Goal: Transaction & Acquisition: Purchase product/service

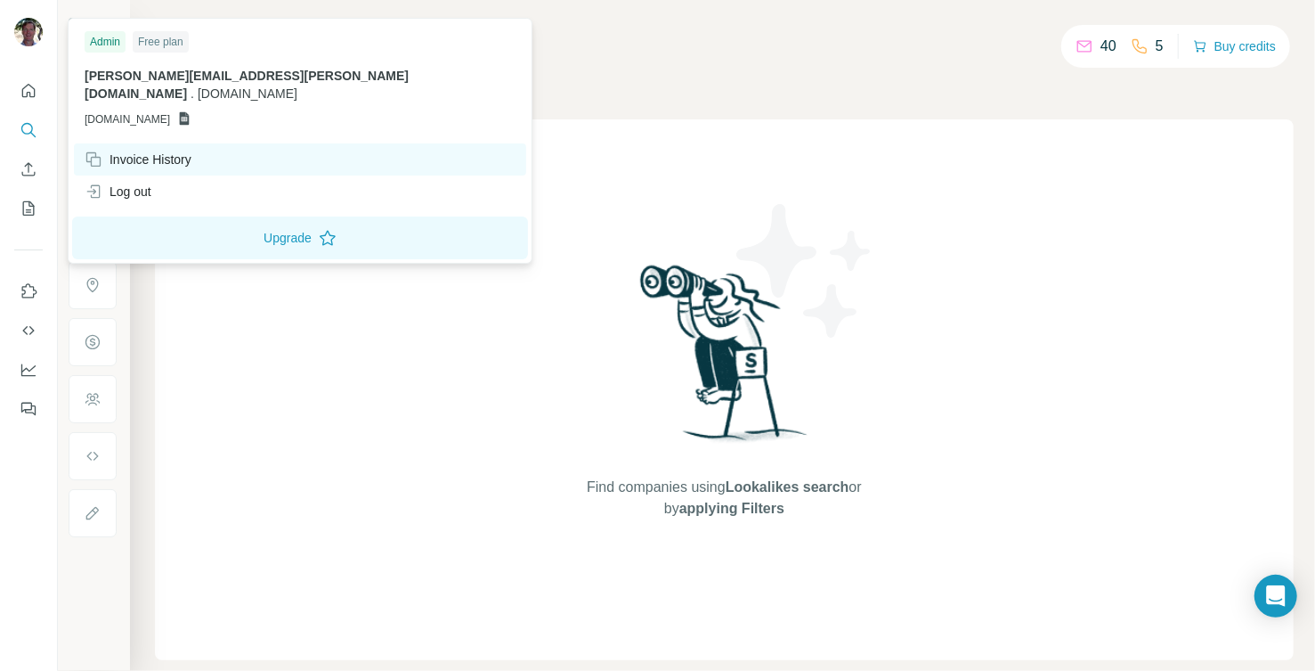
click at [124, 150] on div "Invoice History" at bounding box center [138, 159] width 107 height 18
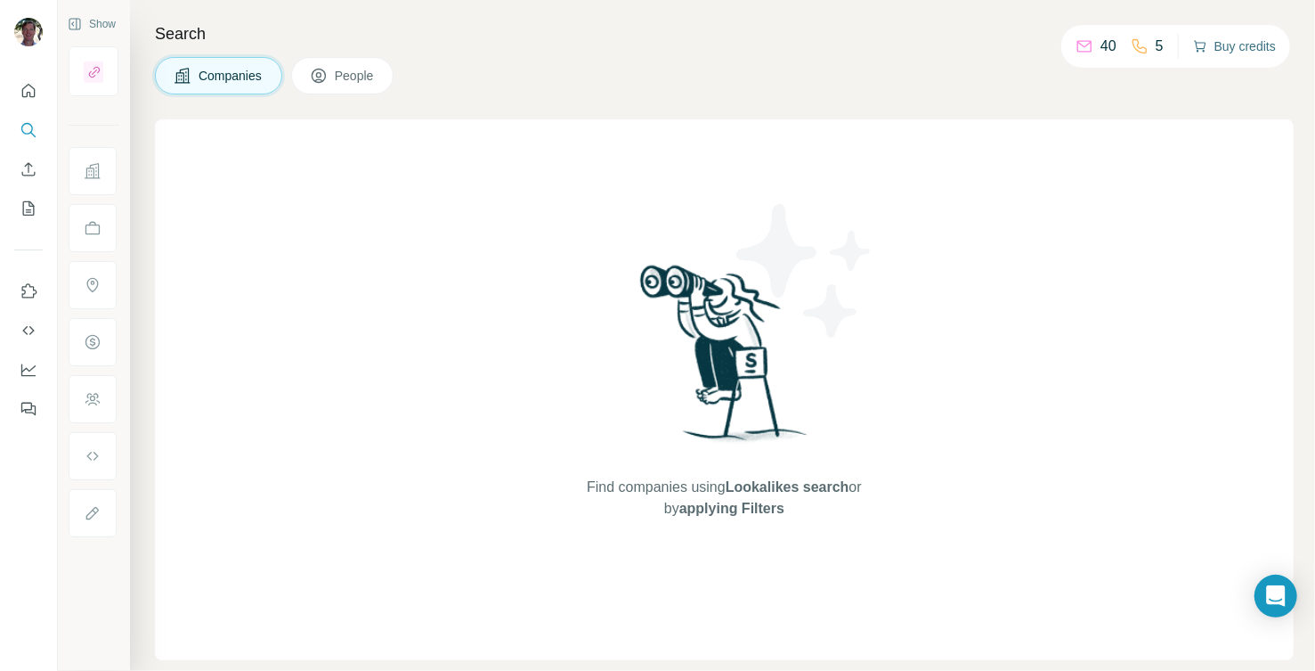
click at [1247, 45] on button "Buy credits" at bounding box center [1234, 46] width 83 height 25
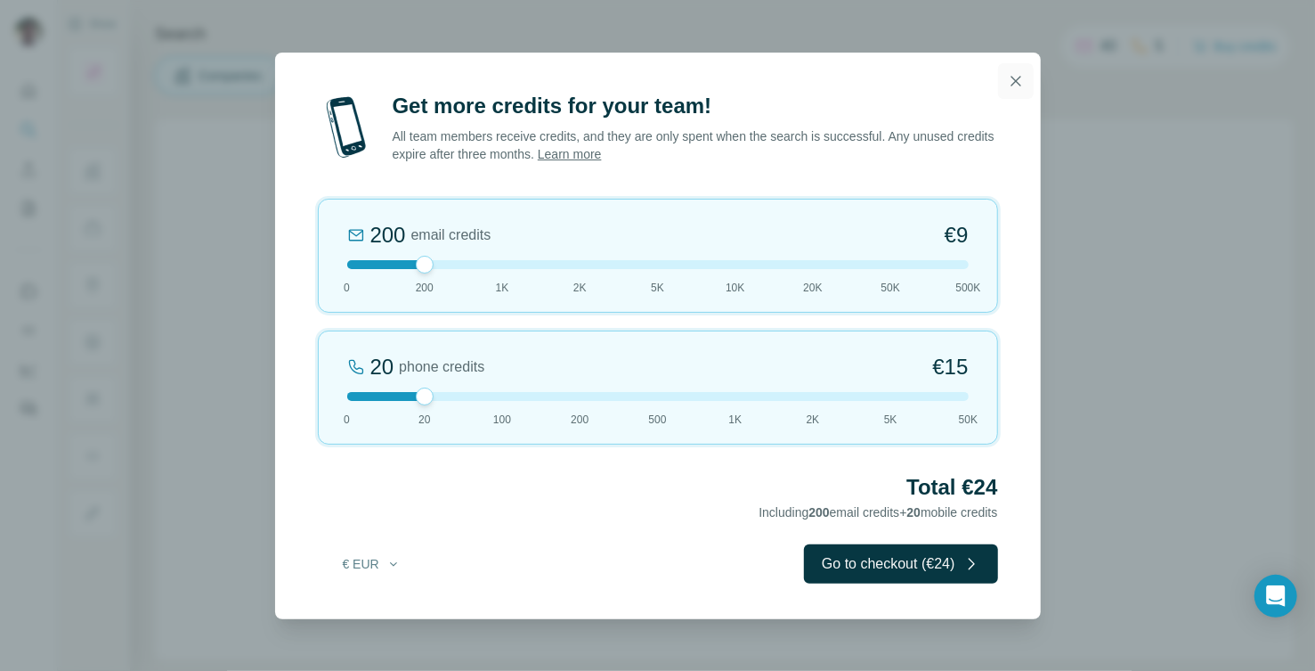
click at [1016, 79] on icon "button" at bounding box center [1016, 81] width 10 height 10
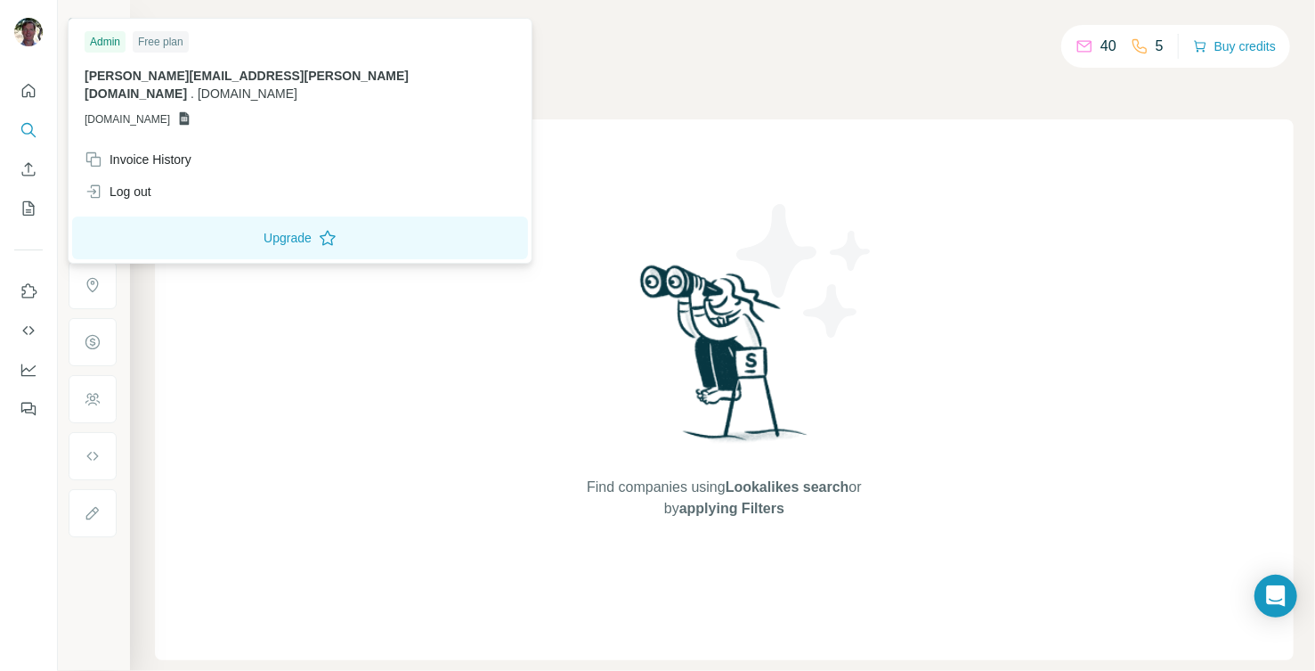
click at [26, 28] on img at bounding box center [28, 32] width 28 height 28
click at [181, 178] on div "Log out" at bounding box center [300, 191] width 452 height 32
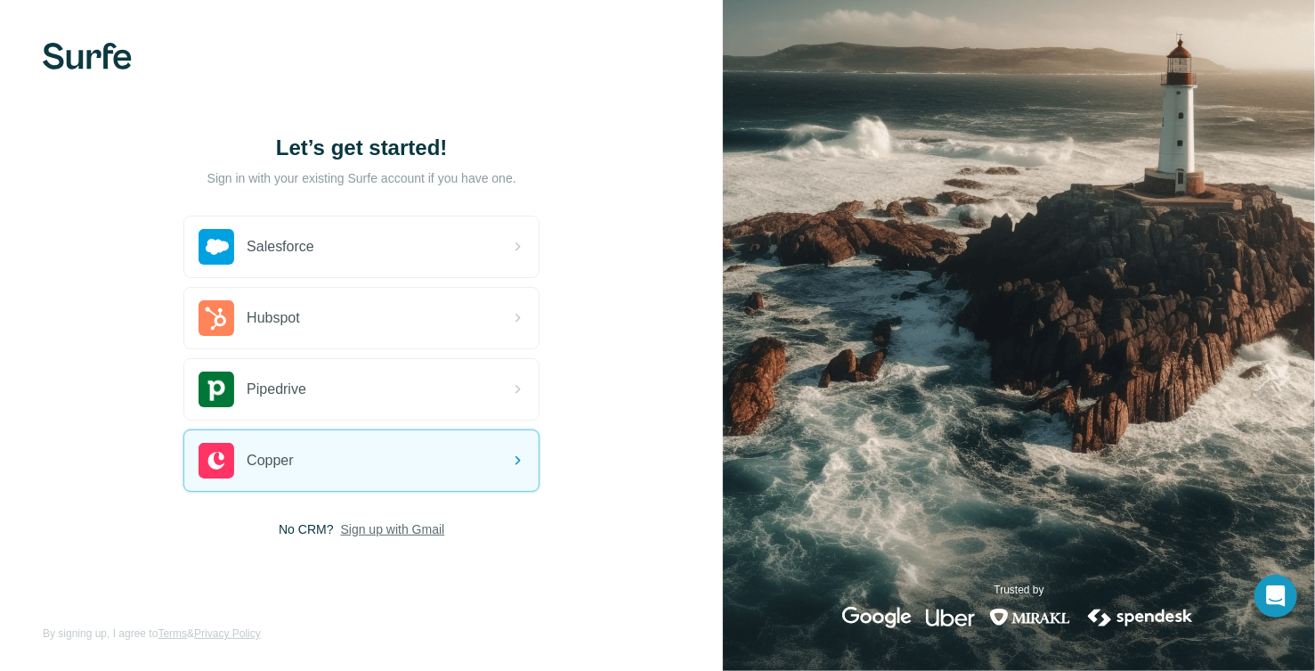
click at [405, 532] on span "Sign up with Gmail" at bounding box center [393, 529] width 104 height 18
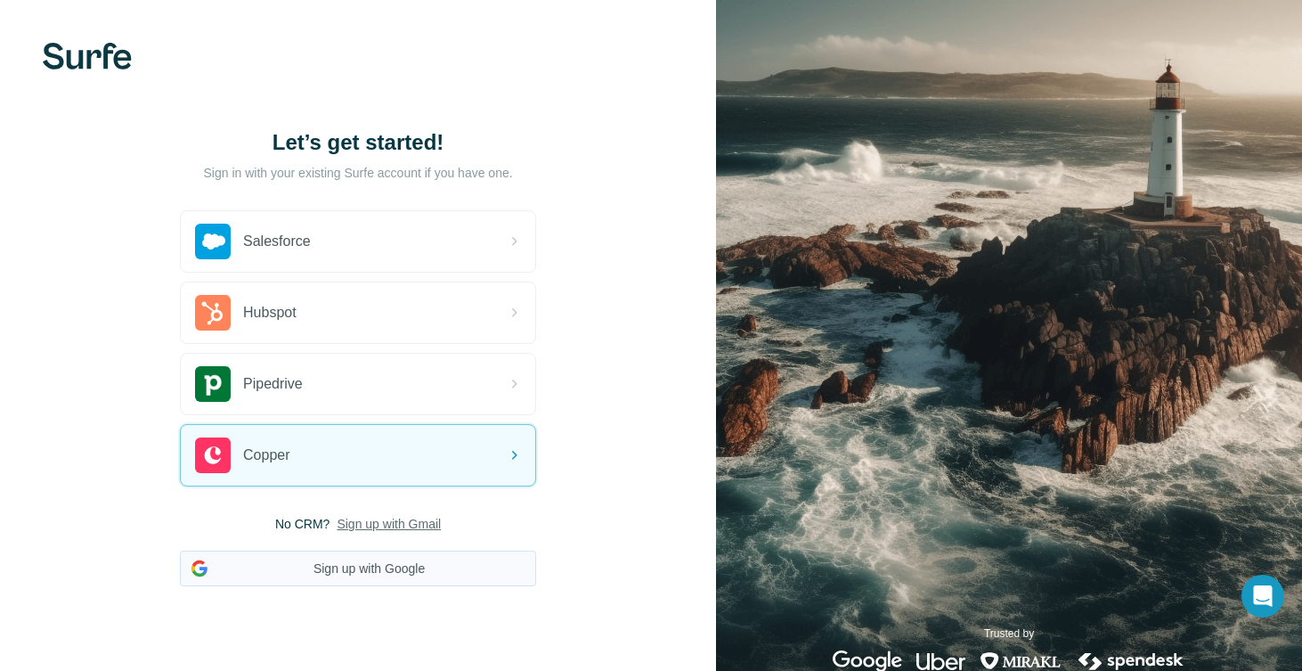
click at [414, 565] on button "Sign up with Google" at bounding box center [358, 568] width 356 height 36
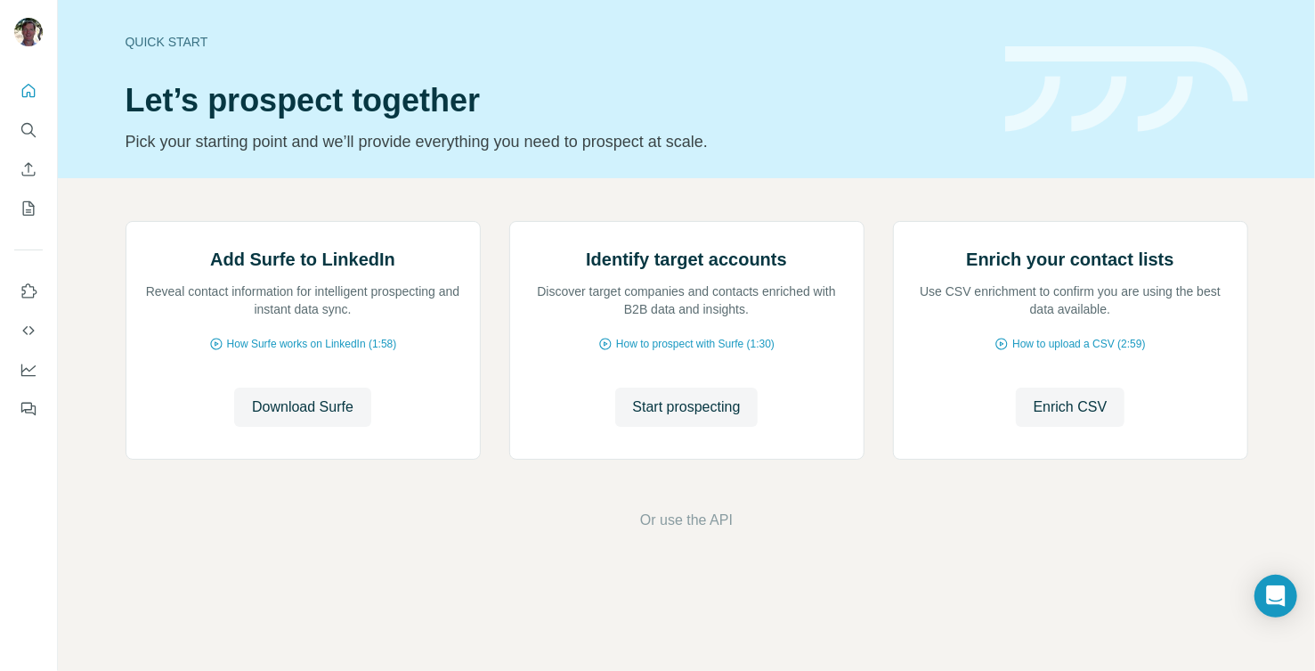
scroll to position [98, 0]
click at [307, 418] on span "Download Surfe" at bounding box center [303, 406] width 102 height 21
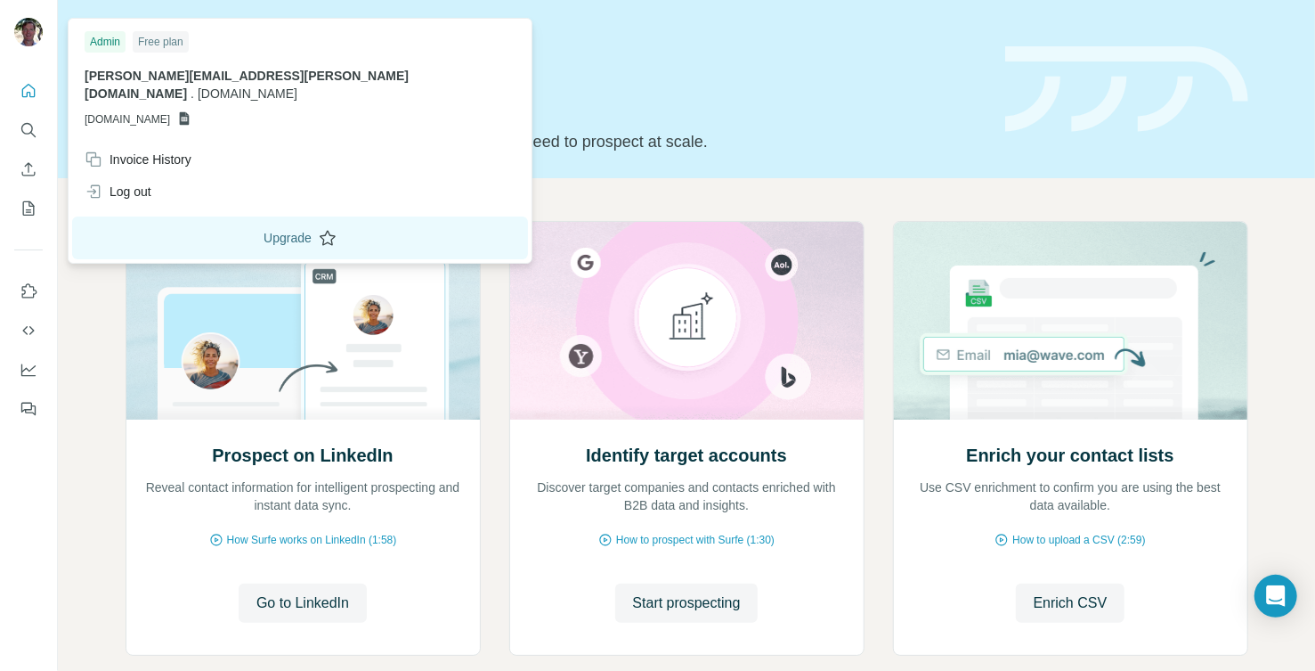
click at [201, 222] on button "Upgrade" at bounding box center [300, 237] width 456 height 43
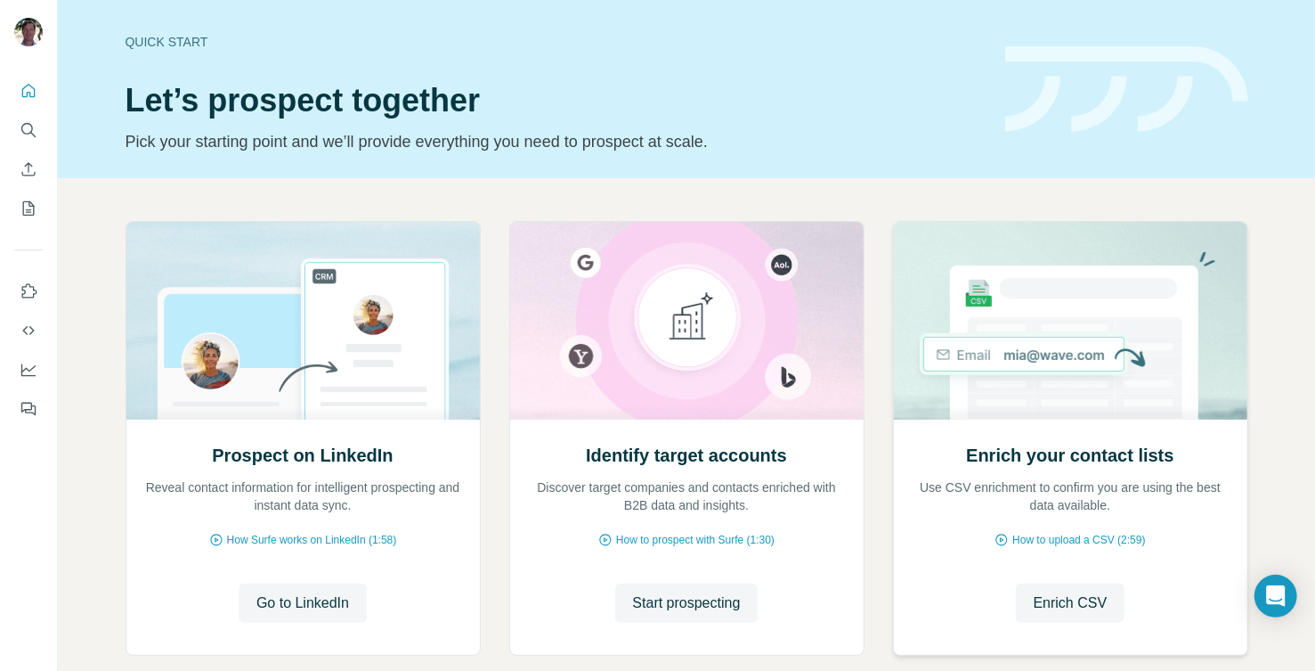
scroll to position [98, 0]
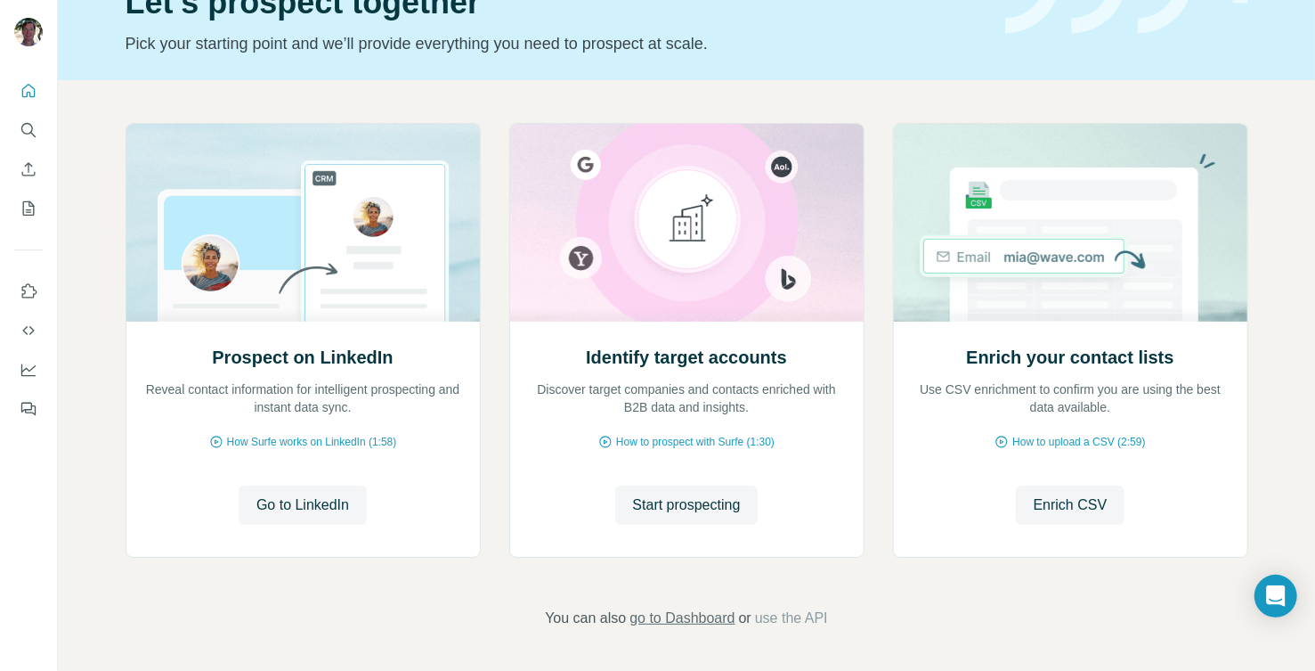
click at [708, 616] on span "go to Dashboard" at bounding box center [682, 617] width 105 height 21
click at [1089, 510] on span "Enrich CSV" at bounding box center [1071, 504] width 74 height 21
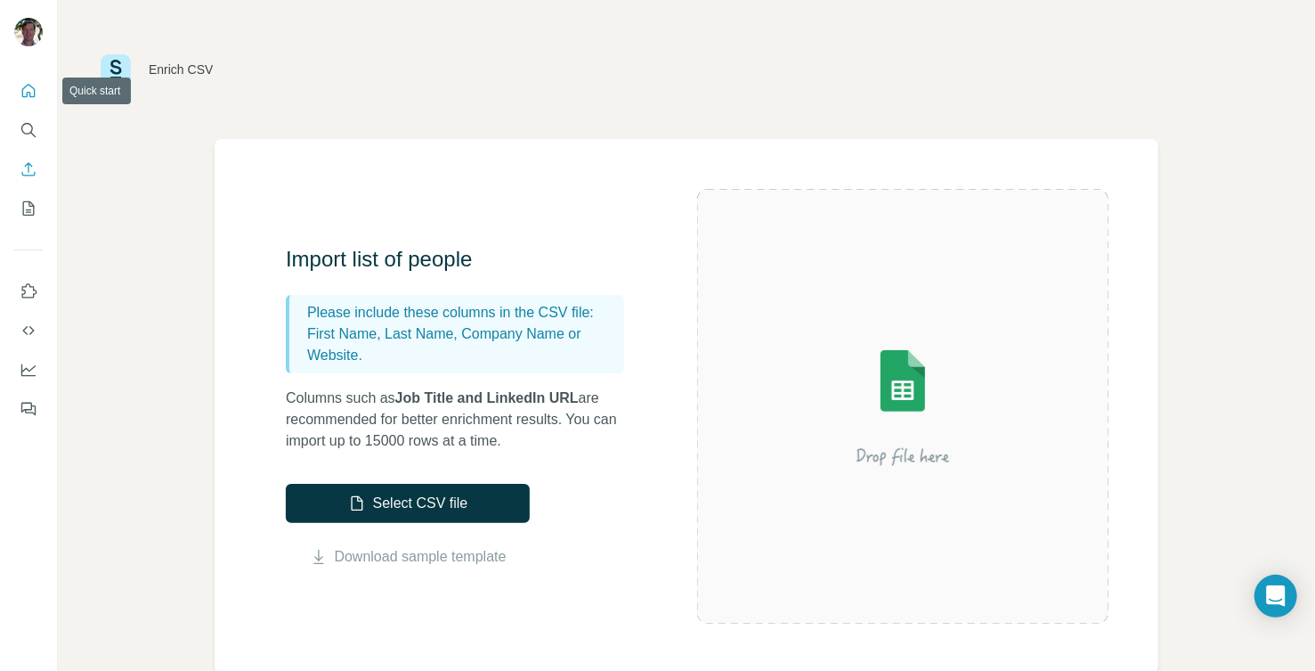
click at [27, 90] on icon "Quick start" at bounding box center [29, 91] width 18 height 18
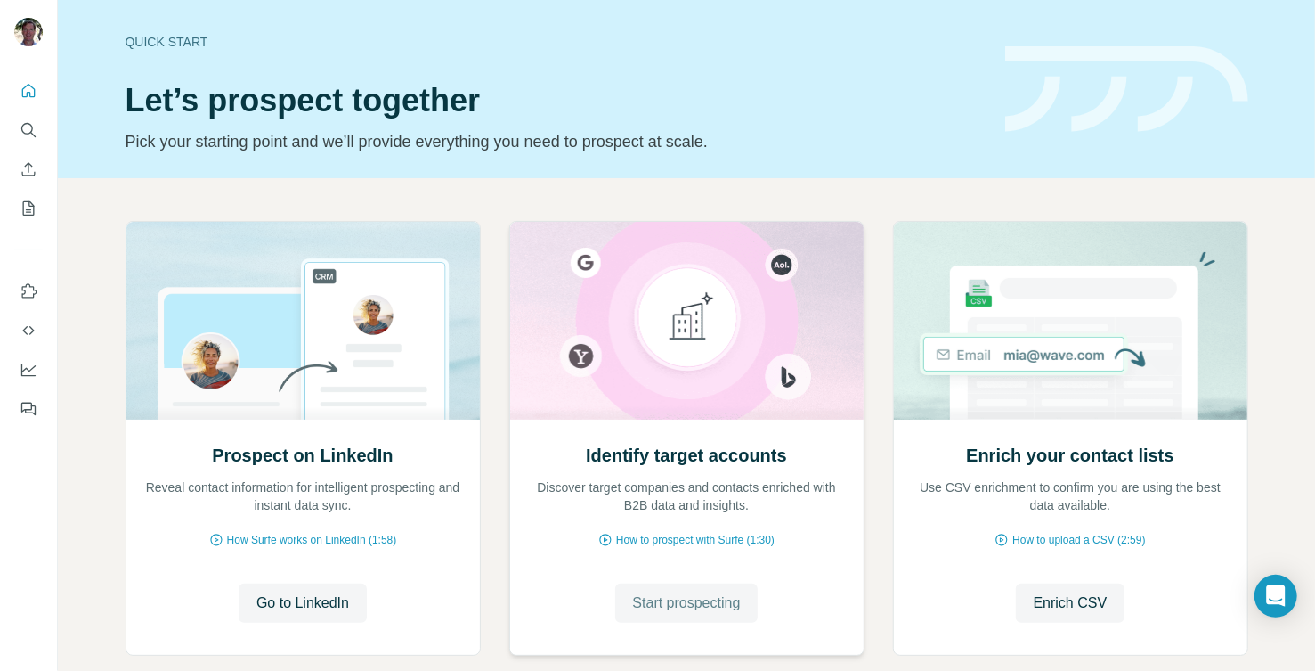
click at [665, 602] on span "Start prospecting" at bounding box center [687, 602] width 108 height 21
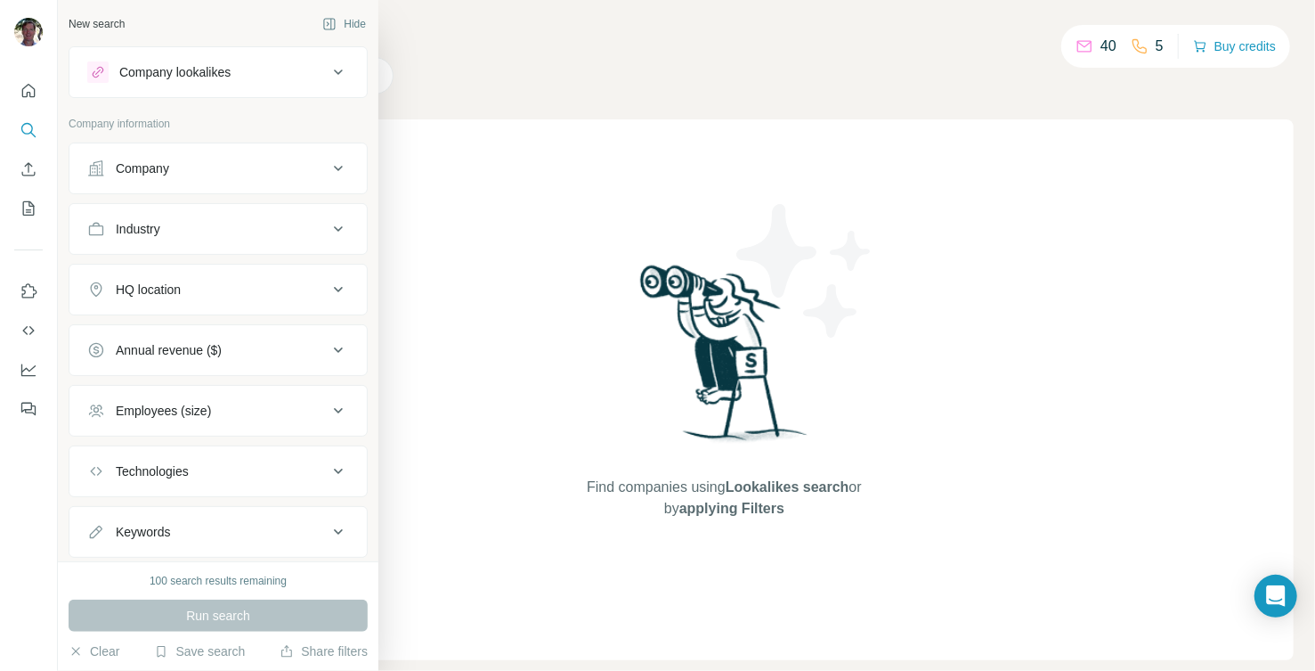
click at [328, 164] on icon at bounding box center [338, 168] width 21 height 21
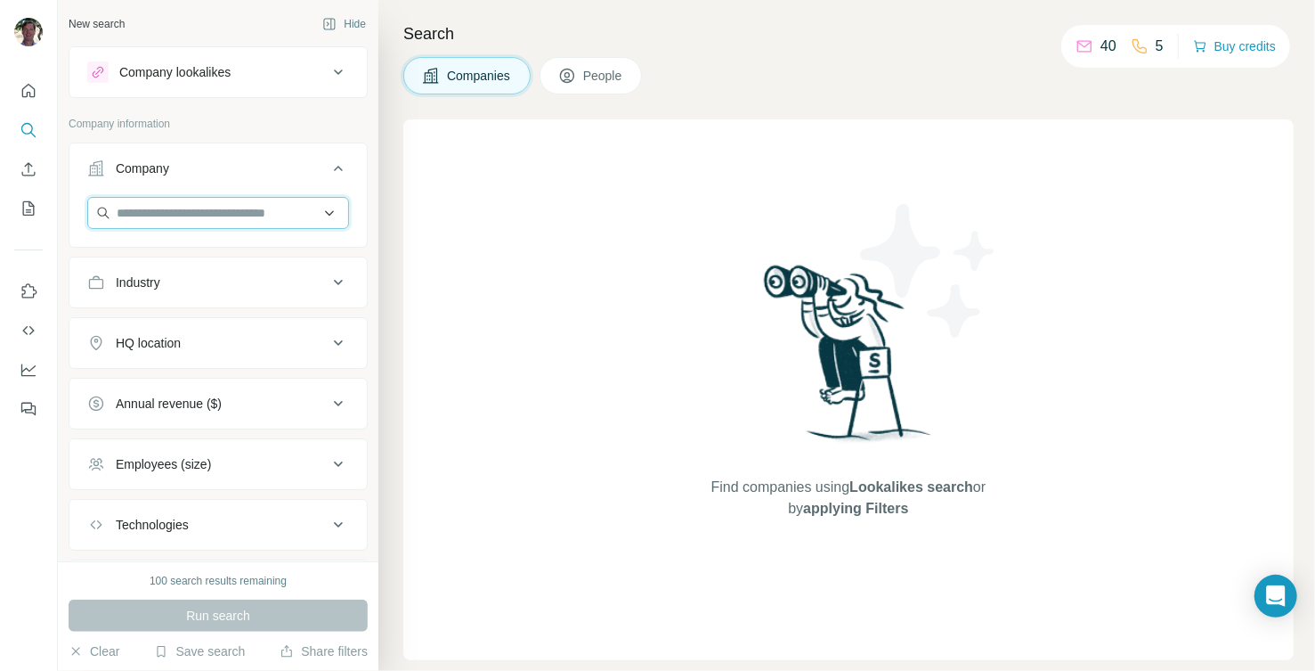
click at [256, 215] on input "text" at bounding box center [218, 213] width 262 height 32
paste input "**********"
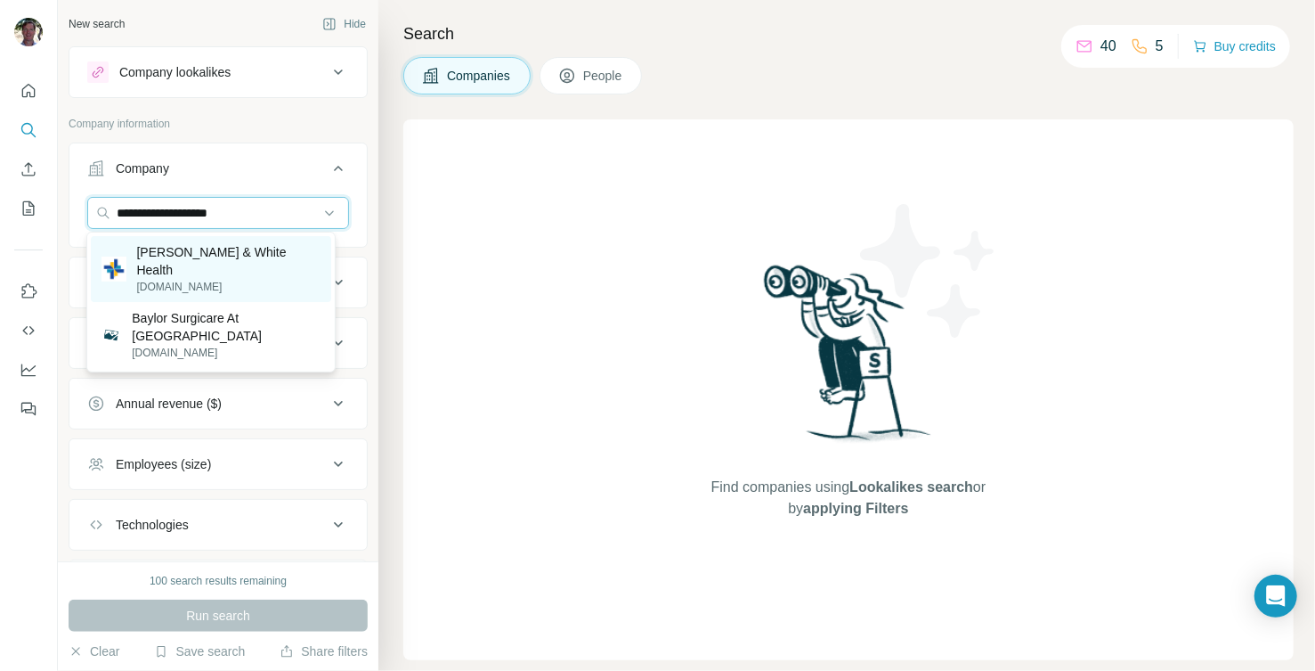
type input "**********"
click at [255, 253] on p "[PERSON_NAME] & White Health" at bounding box center [228, 261] width 183 height 36
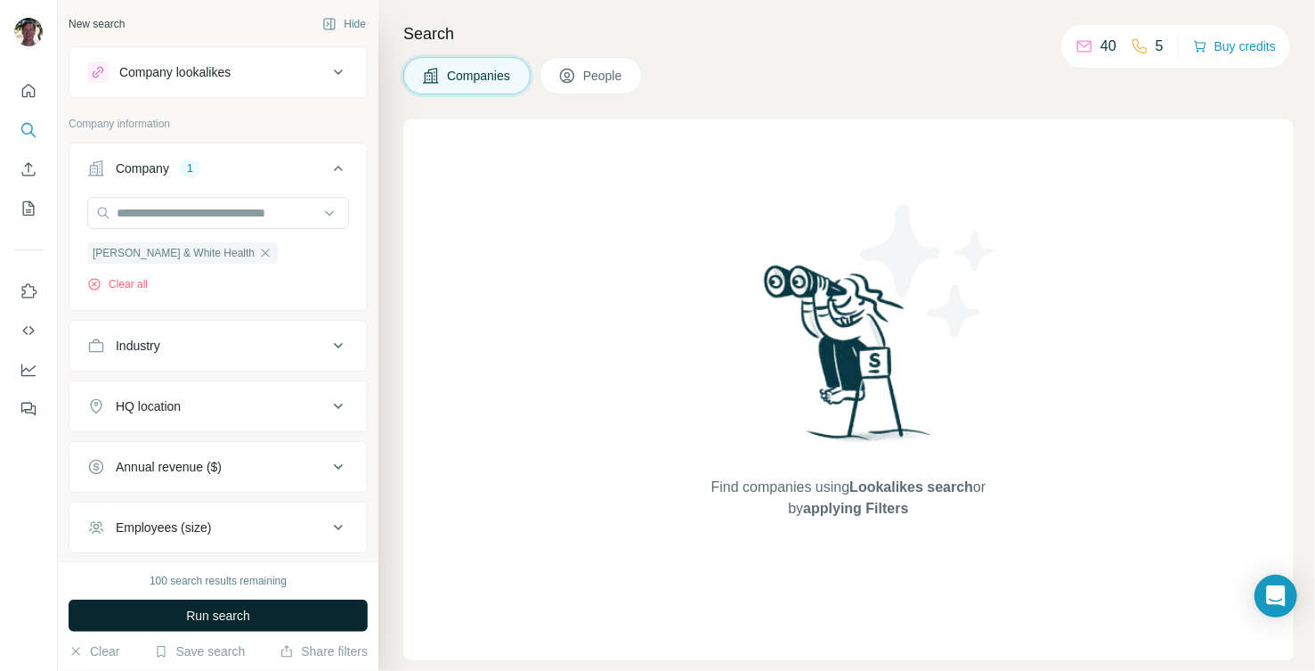
click at [239, 623] on span "Run search" at bounding box center [218, 615] width 64 height 18
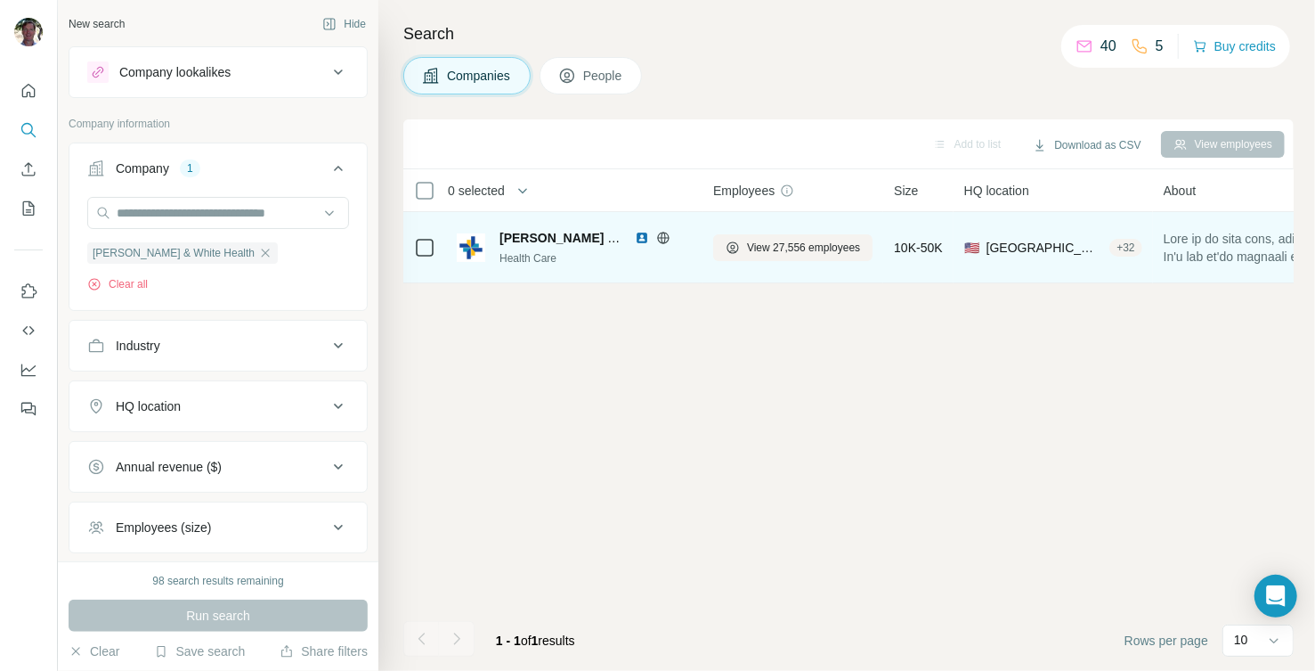
click at [532, 234] on span "[PERSON_NAME] & White Health" at bounding box center [598, 238] width 196 height 14
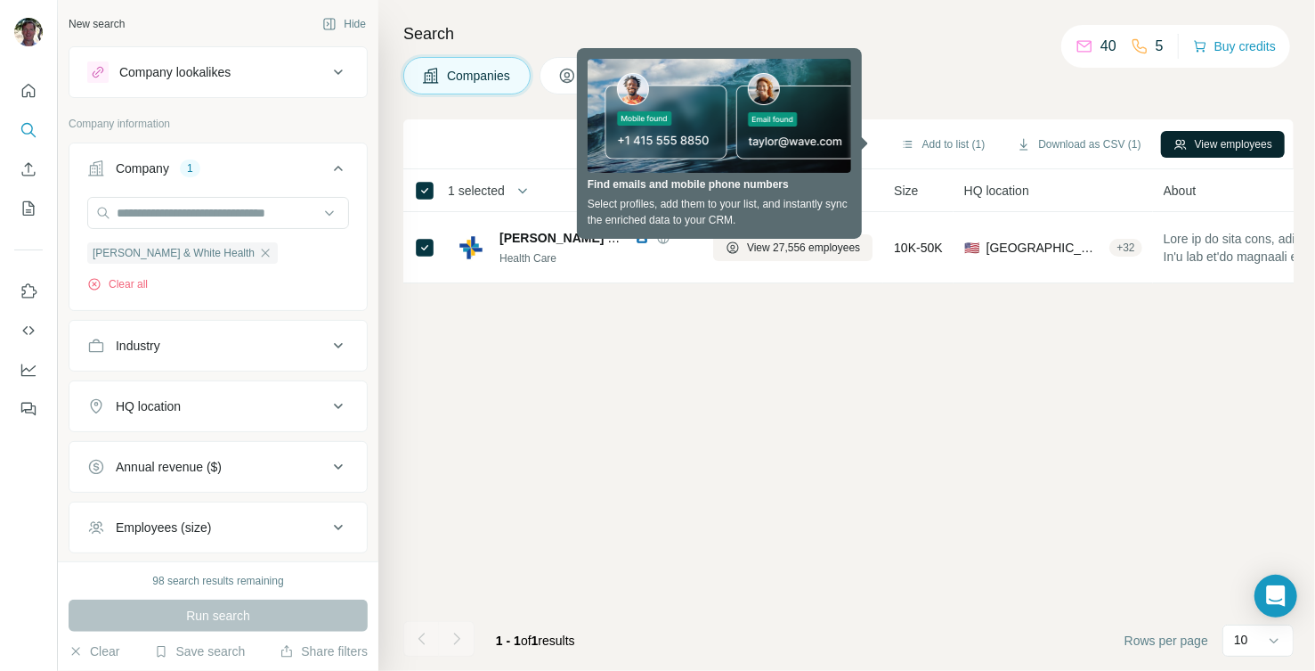
click at [1232, 139] on button "View employees" at bounding box center [1223, 144] width 124 height 27
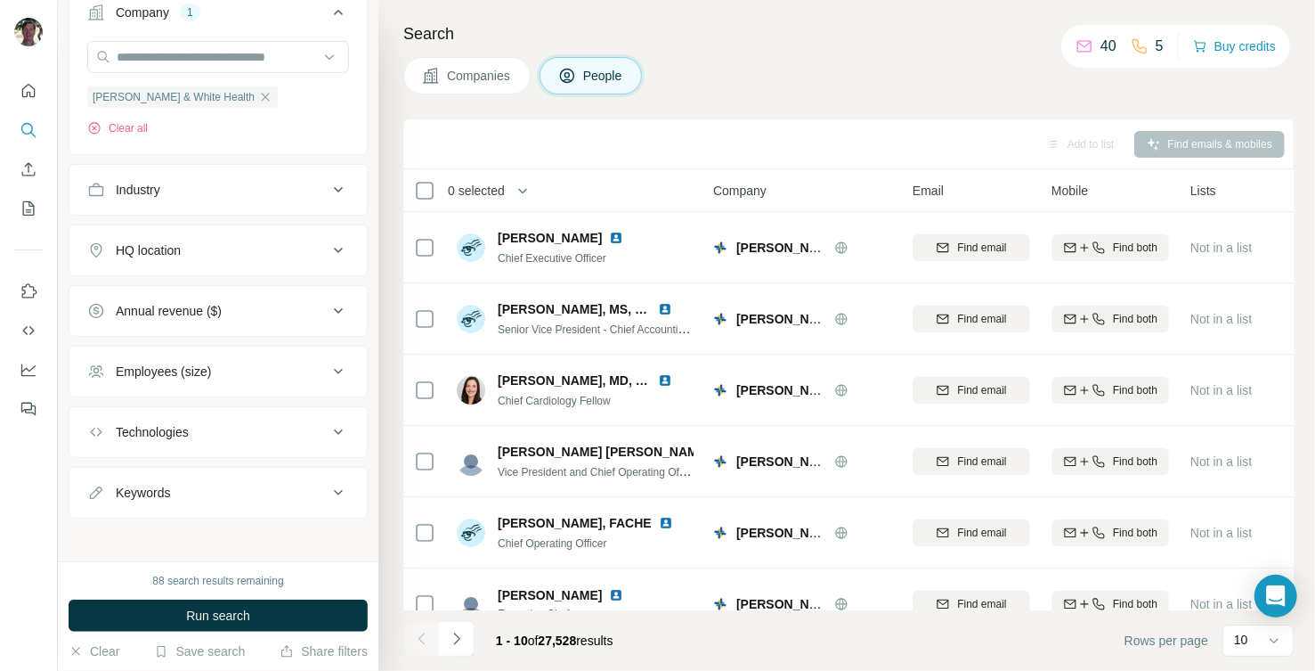
click at [483, 68] on span "Companies" at bounding box center [479, 76] width 65 height 18
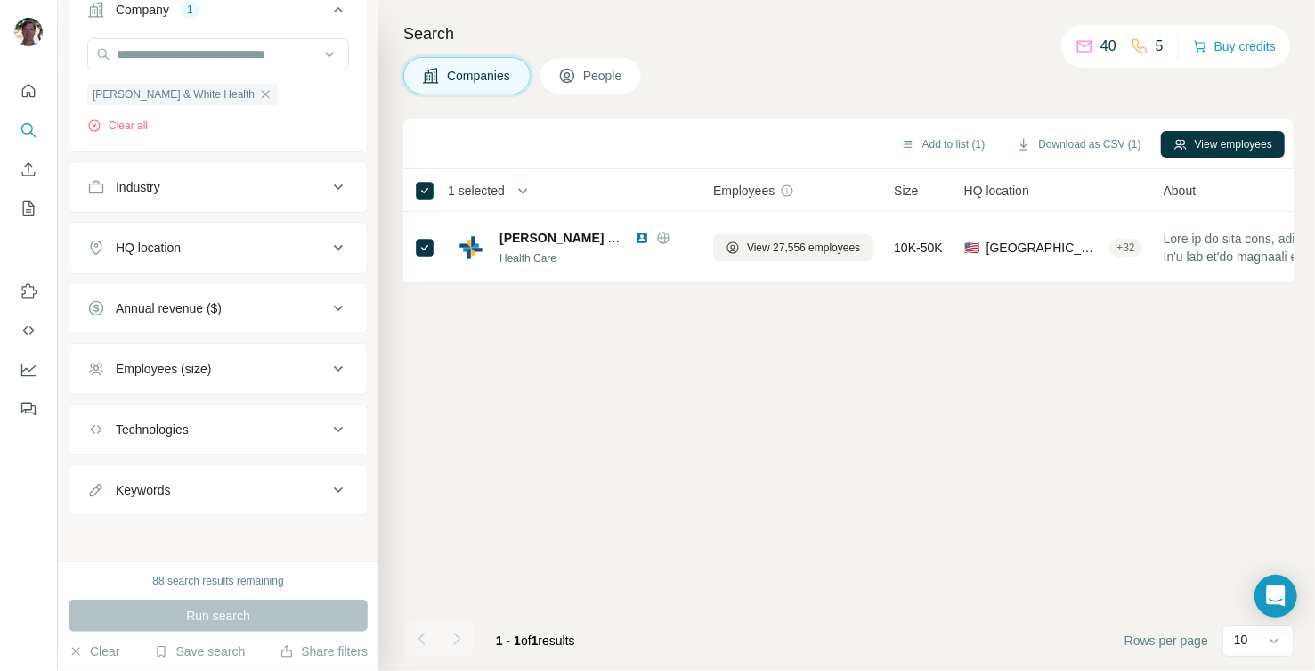
click at [587, 74] on span "People" at bounding box center [603, 76] width 41 height 18
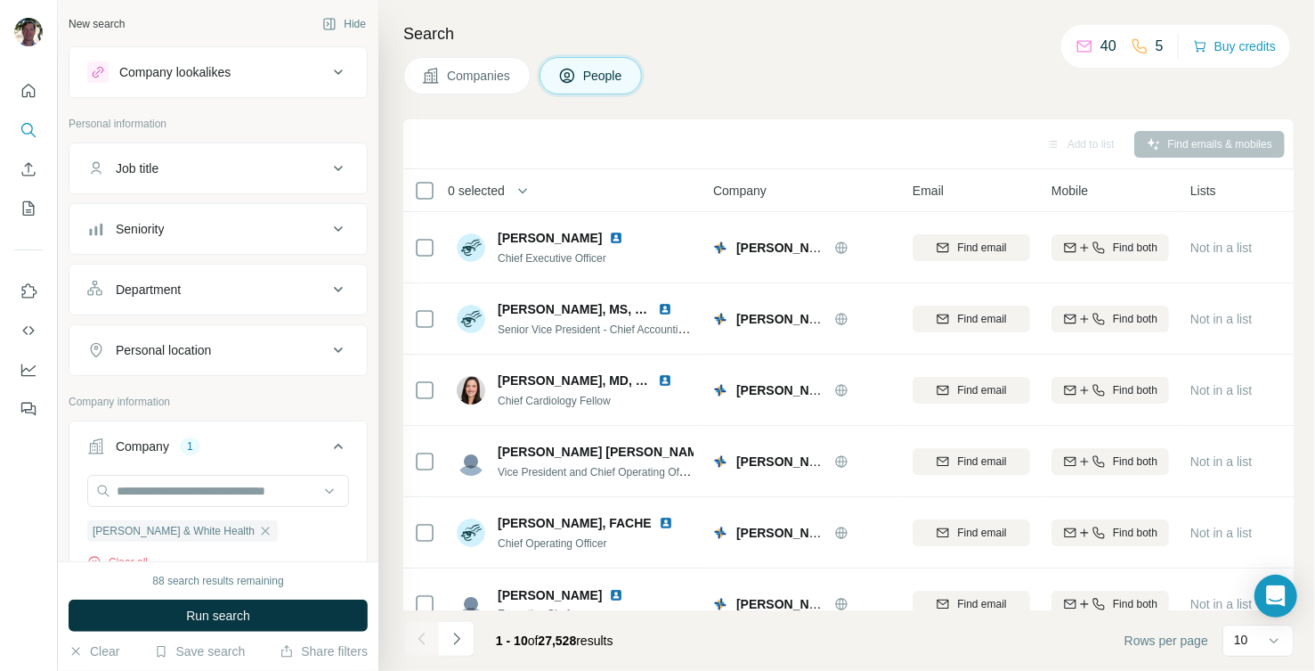
click at [114, 27] on div "New search" at bounding box center [97, 24] width 56 height 16
click at [328, 165] on icon at bounding box center [338, 168] width 21 height 21
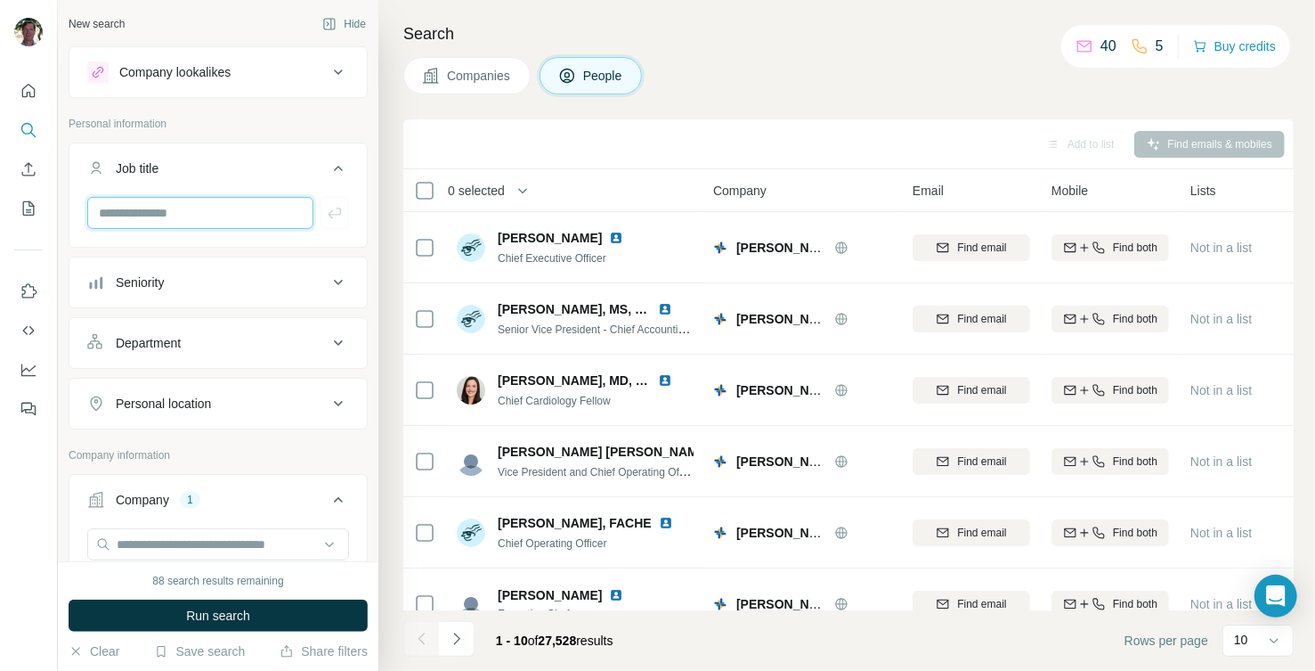
click at [248, 215] on input "text" at bounding box center [200, 213] width 226 height 32
type input "*******"
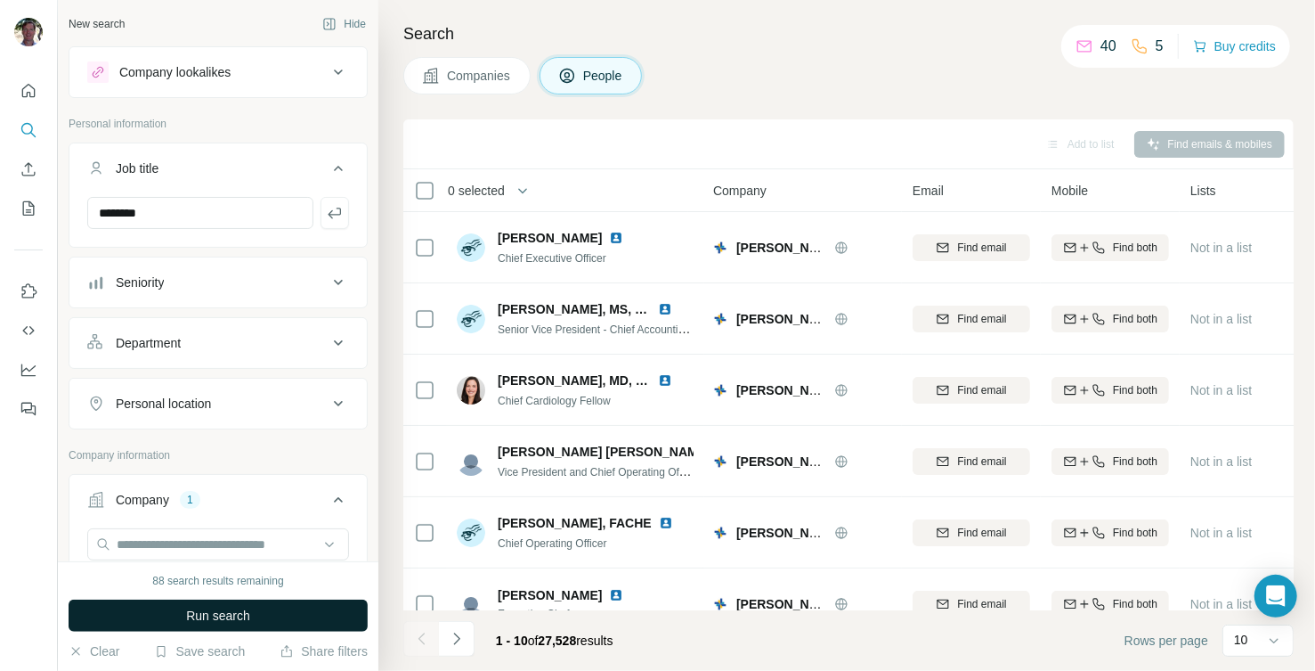
click at [228, 606] on span "Run search" at bounding box center [218, 615] width 64 height 18
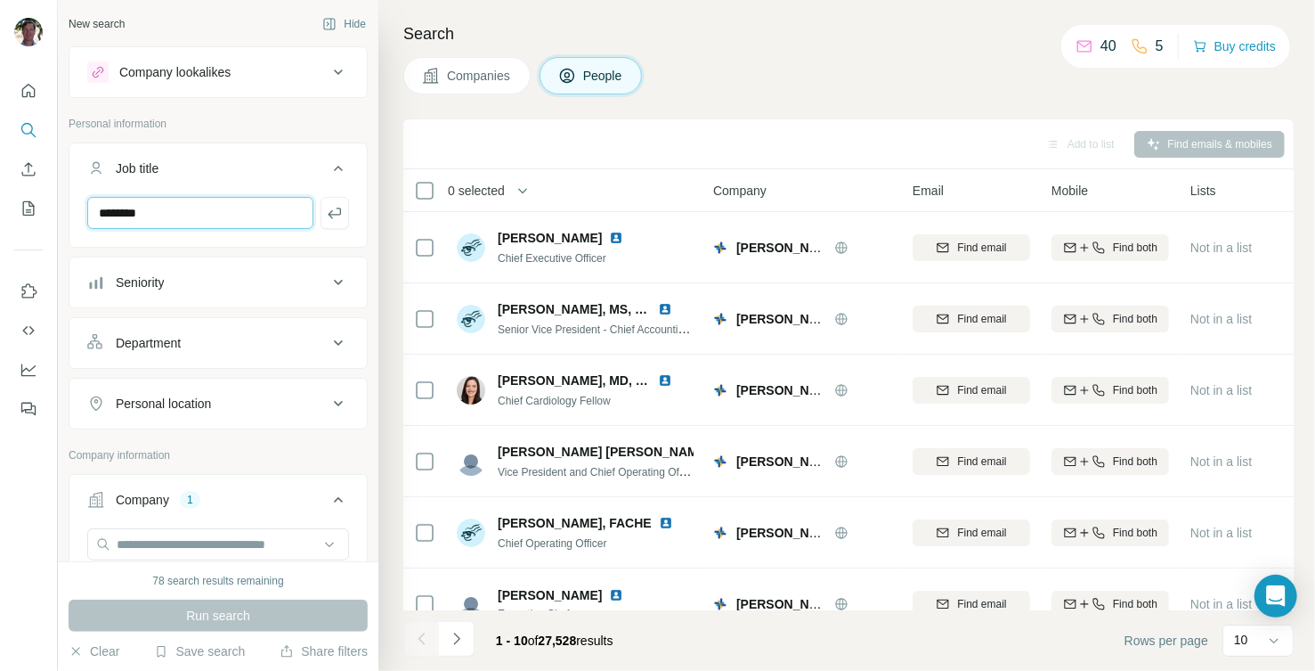
click at [195, 213] on input "*******" at bounding box center [200, 213] width 226 height 32
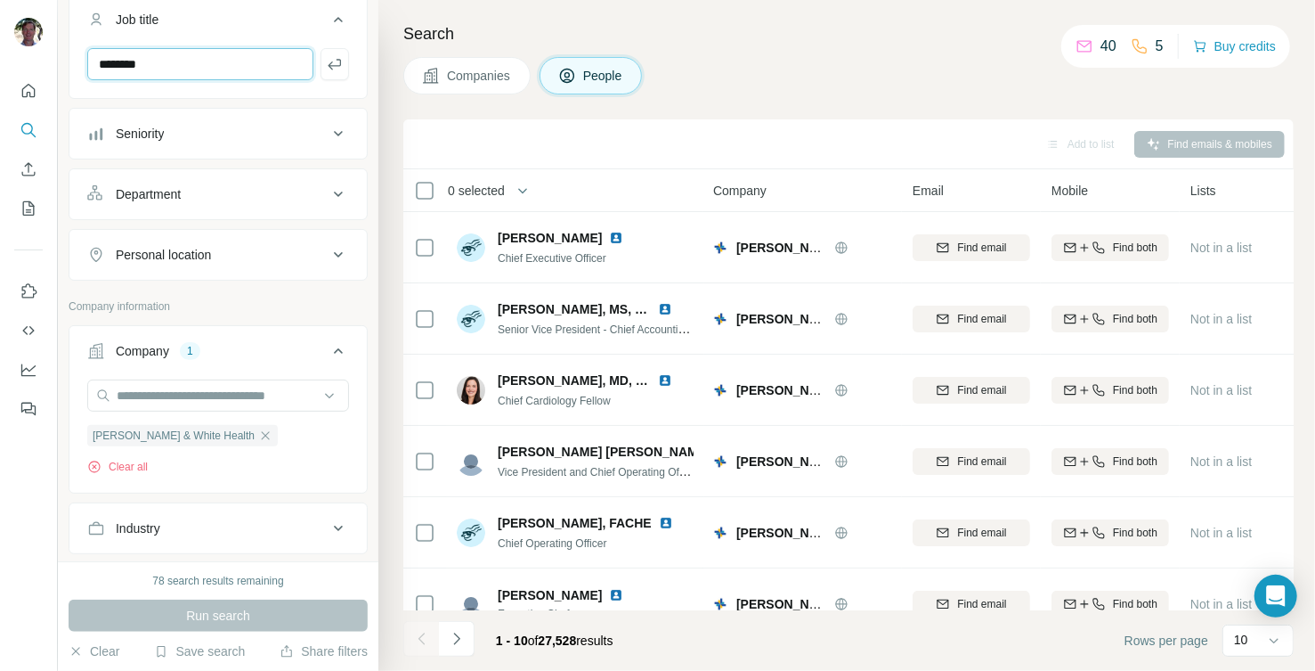
scroll to position [10, 0]
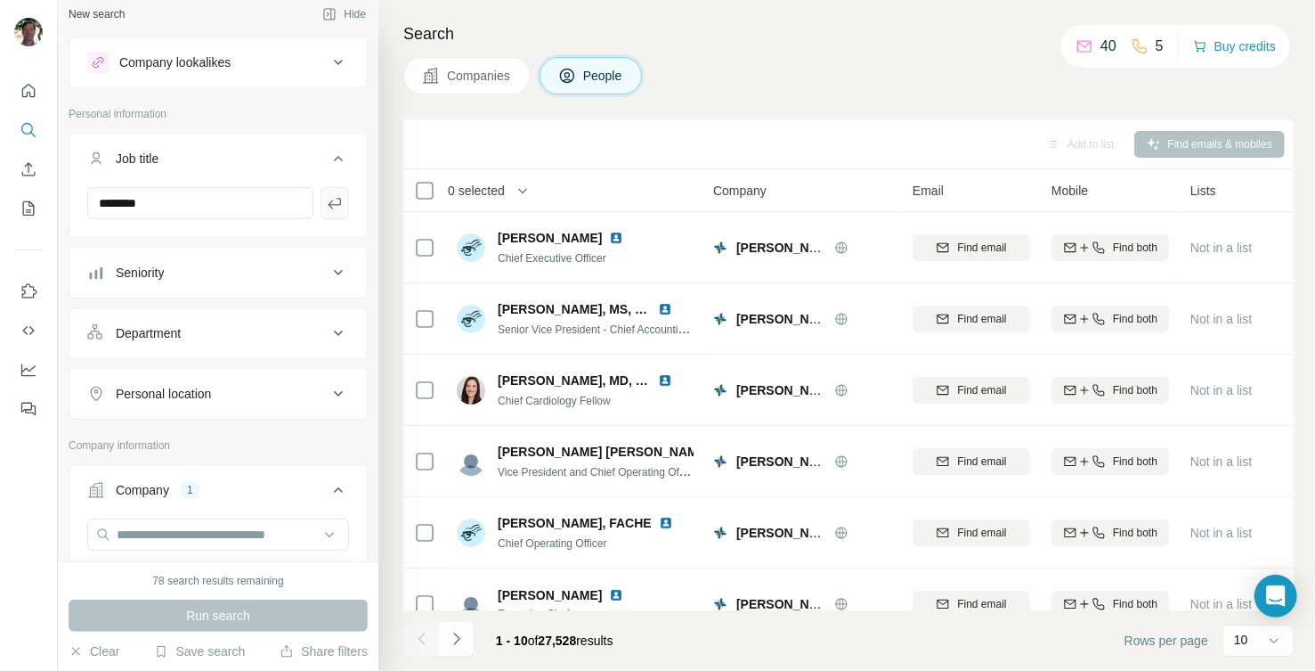
click at [330, 206] on button "button" at bounding box center [335, 203] width 28 height 32
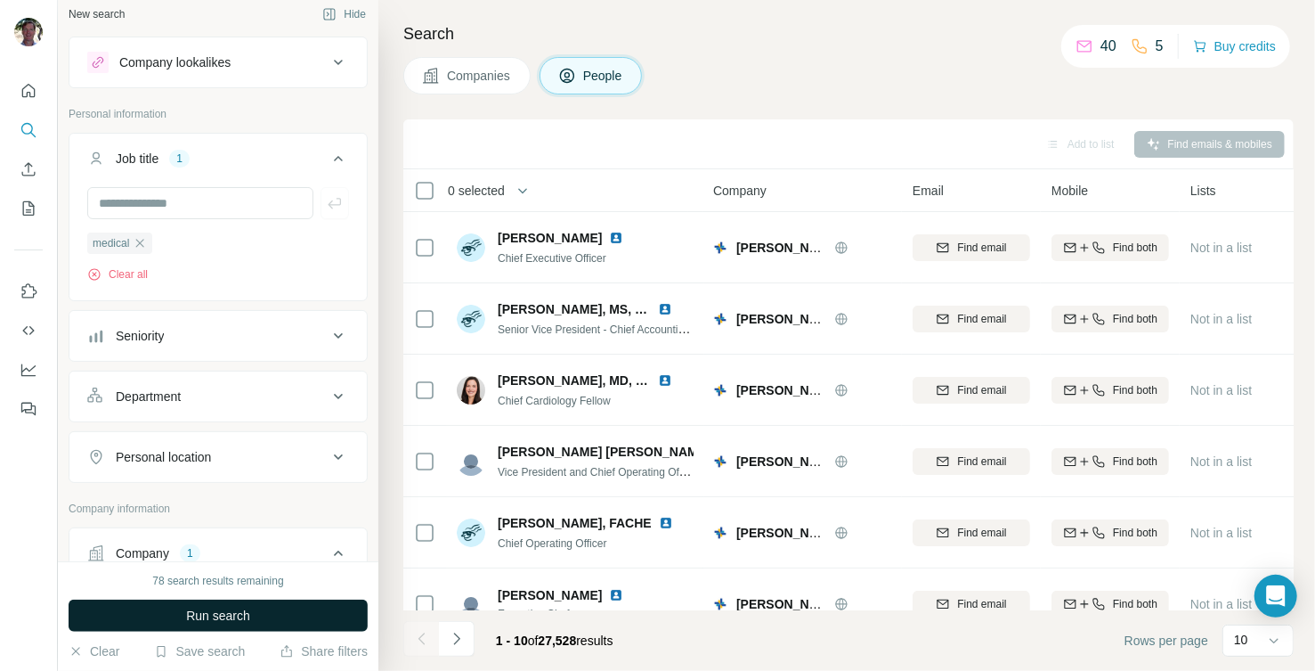
click at [249, 623] on span "Run search" at bounding box center [218, 615] width 64 height 18
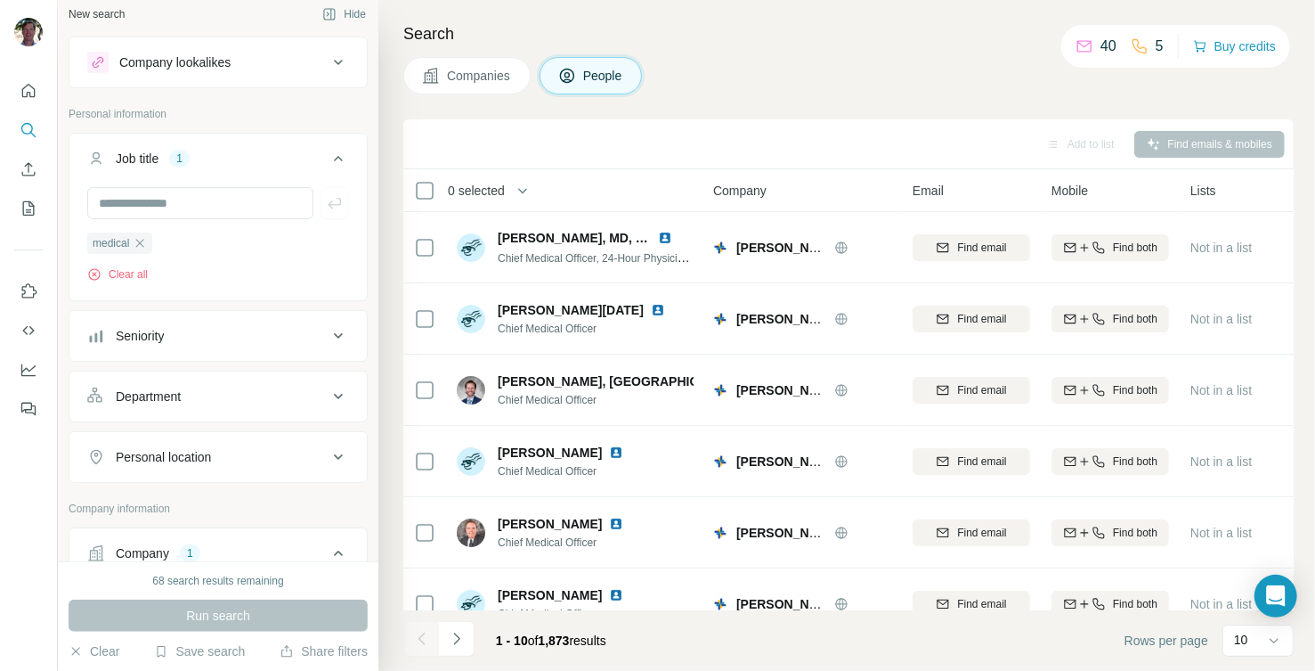
click at [329, 454] on icon at bounding box center [338, 456] width 21 height 21
click at [328, 459] on icon at bounding box center [338, 456] width 21 height 21
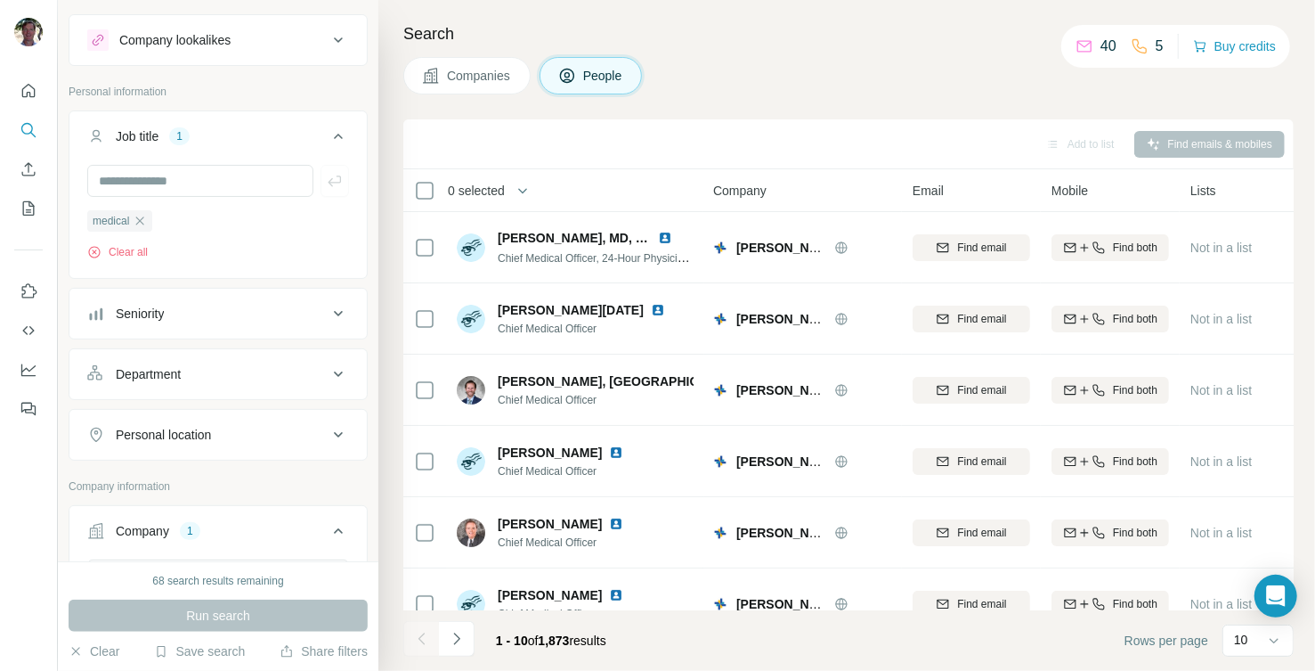
scroll to position [16, 0]
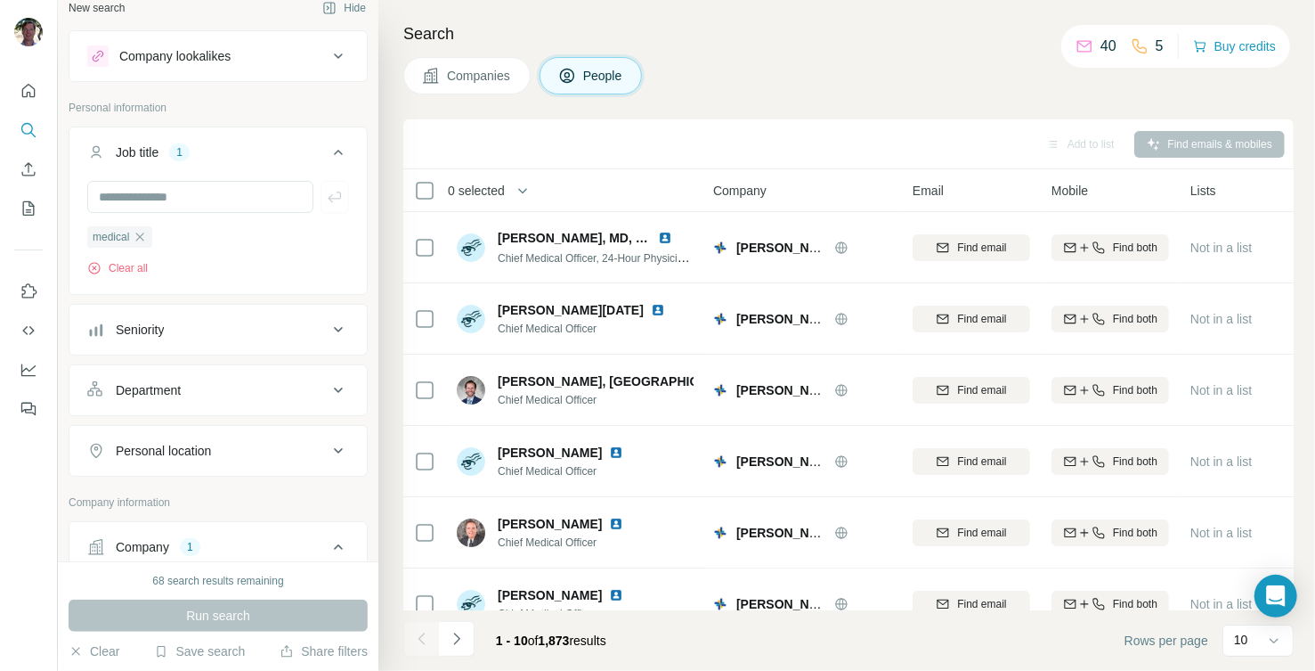
click at [333, 334] on icon at bounding box center [338, 329] width 21 height 21
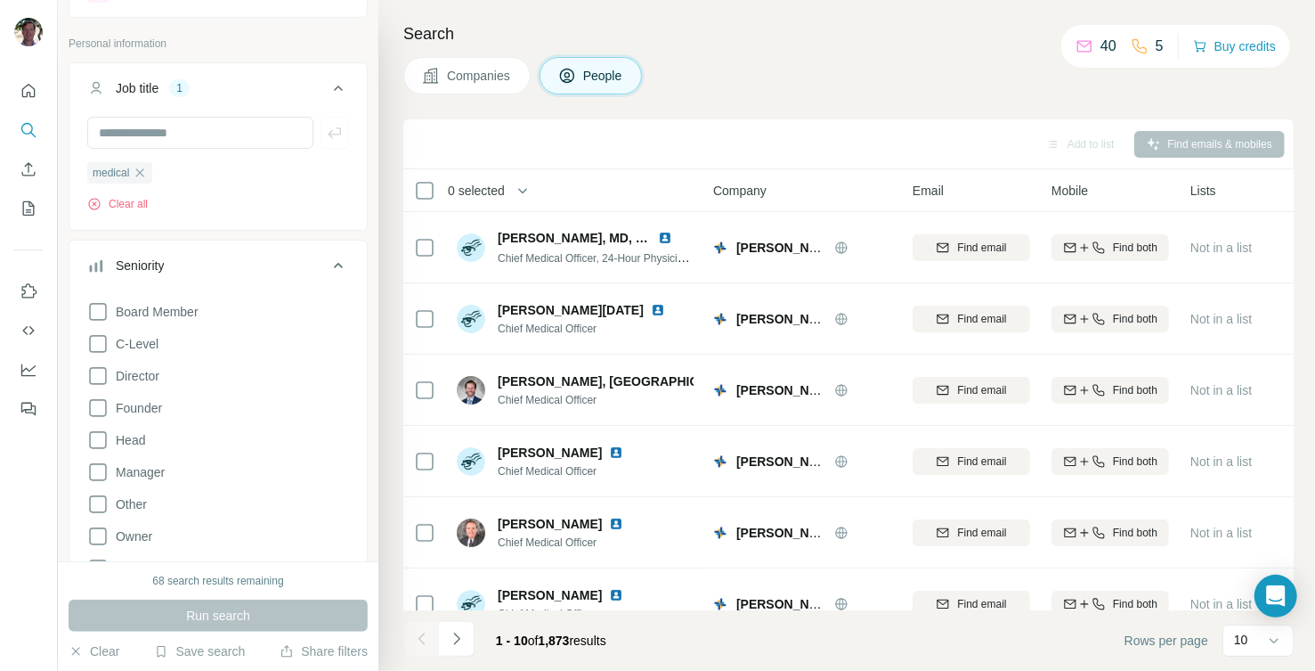
scroll to position [123, 0]
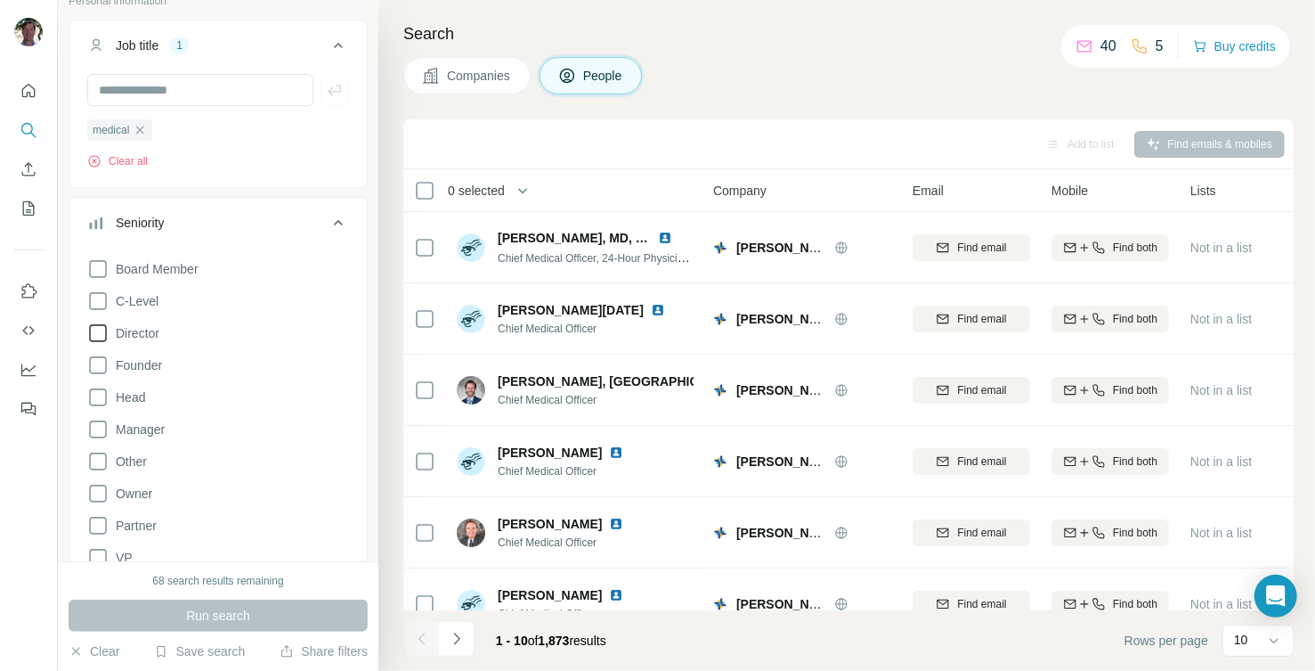
click at [98, 333] on icon at bounding box center [97, 332] width 21 height 21
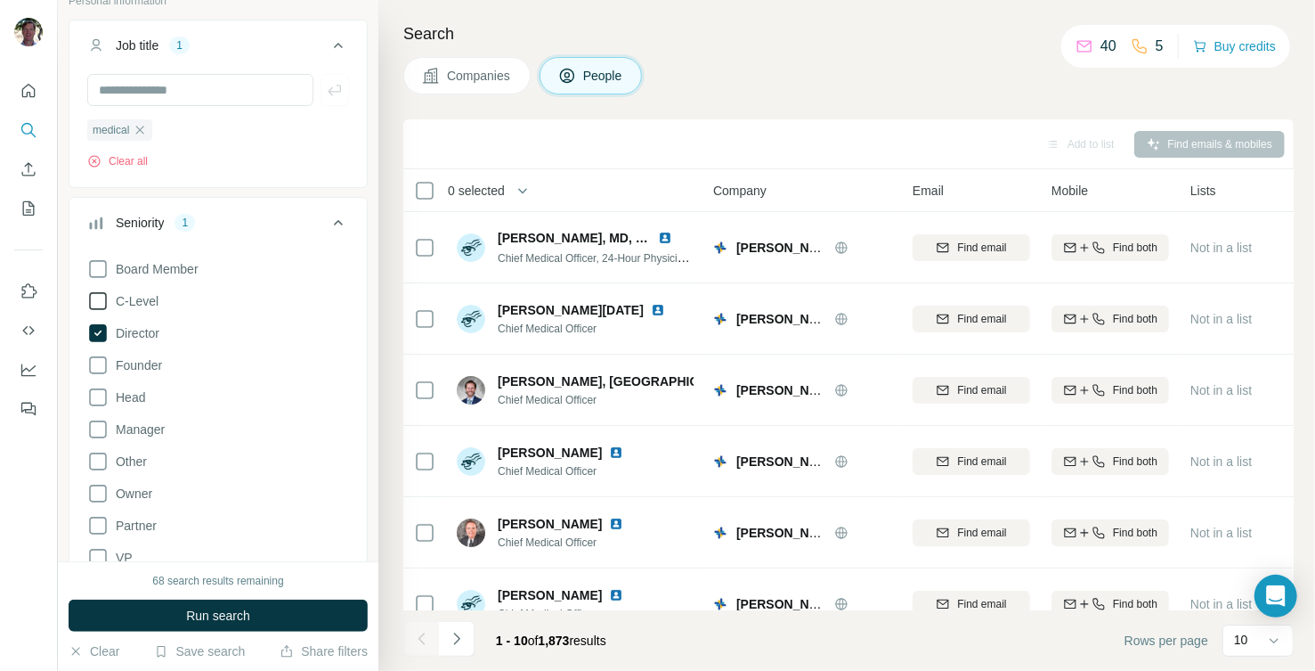
click at [97, 301] on icon at bounding box center [97, 300] width 21 height 21
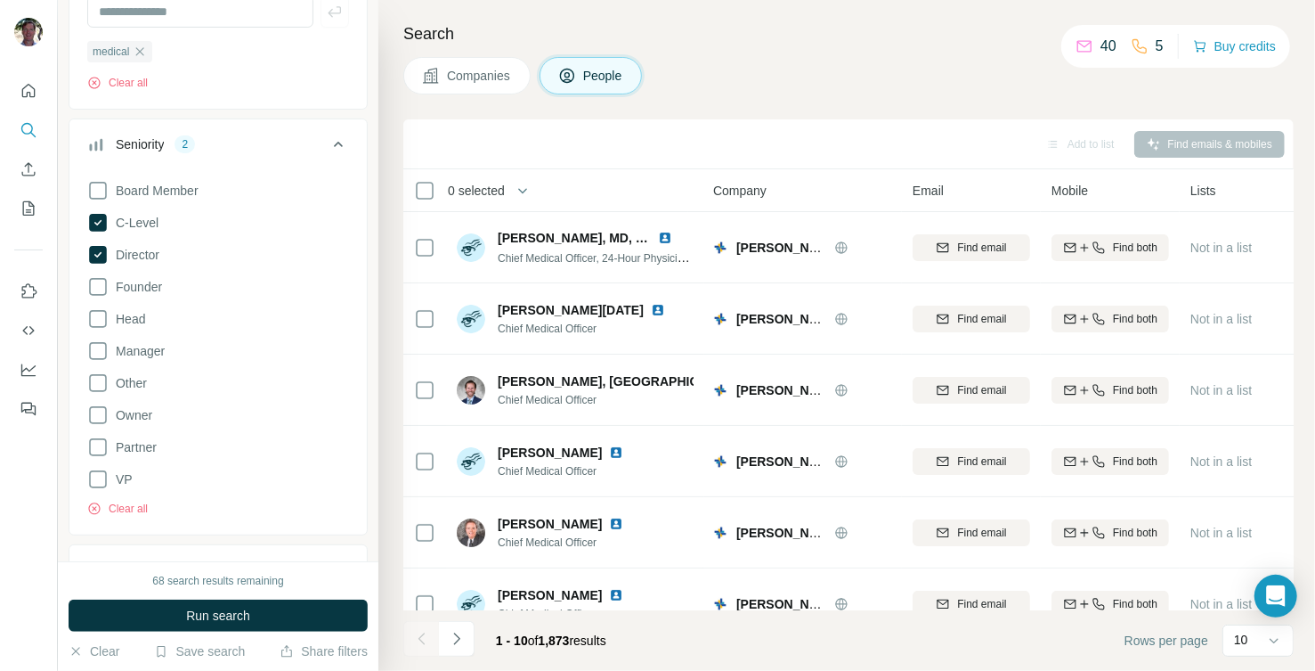
scroll to position [230, 0]
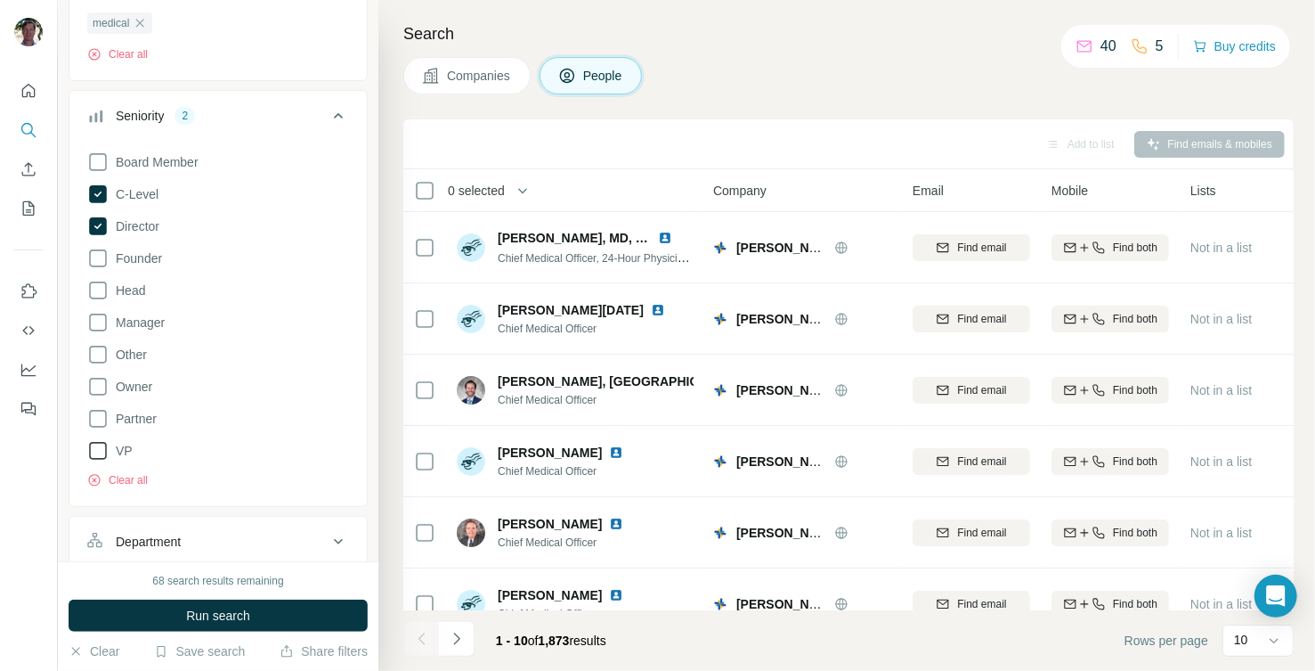
click at [97, 447] on icon at bounding box center [97, 450] width 21 height 21
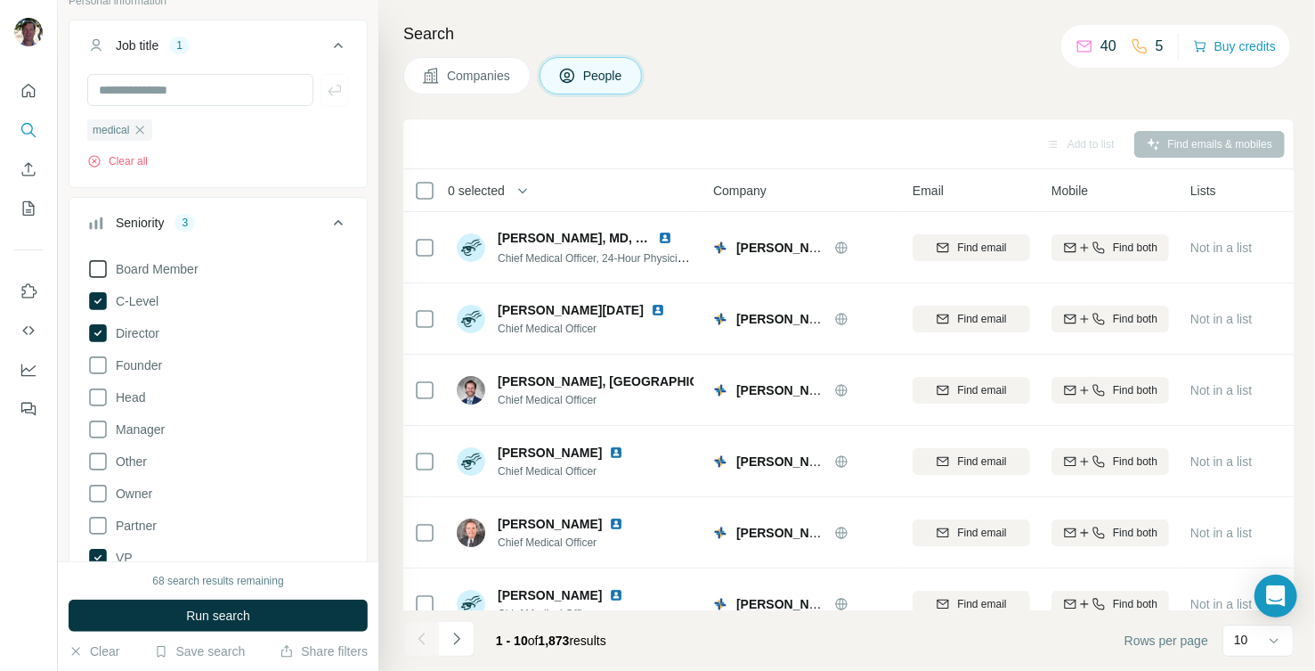
click at [100, 265] on icon at bounding box center [97, 268] width 21 height 21
click at [249, 617] on span "Run search" at bounding box center [218, 615] width 64 height 18
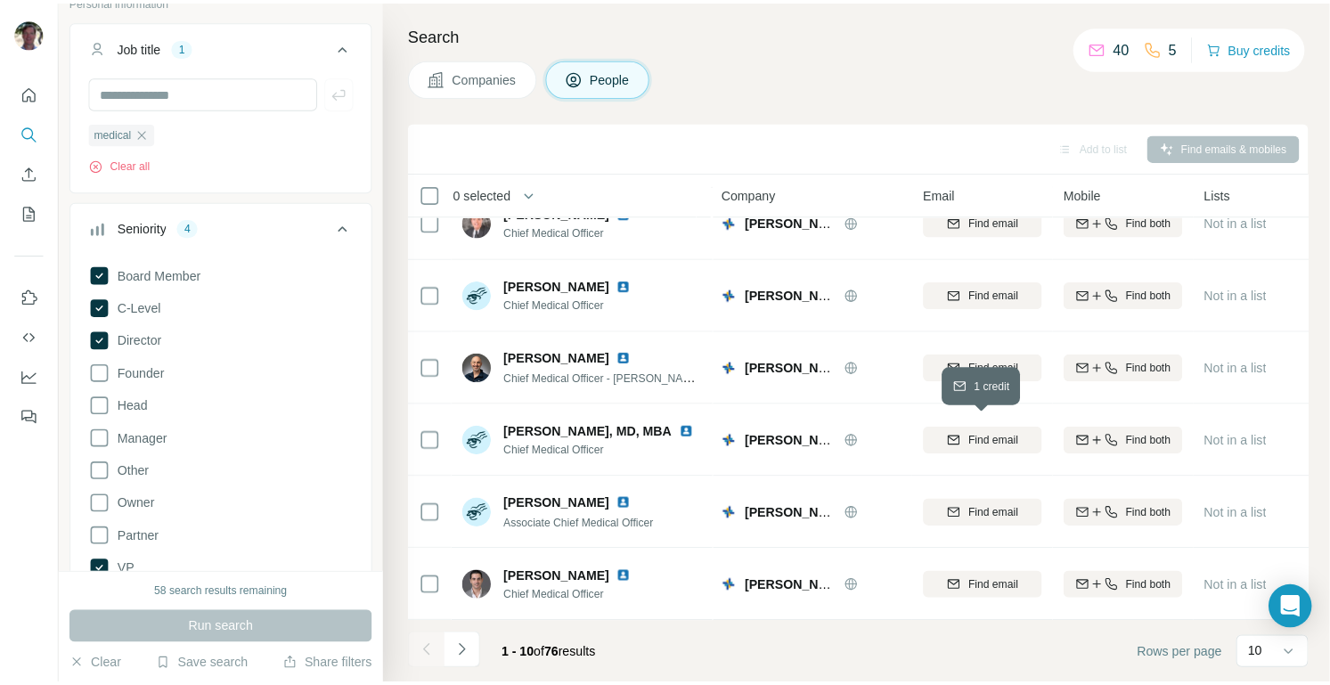
scroll to position [215, 0]
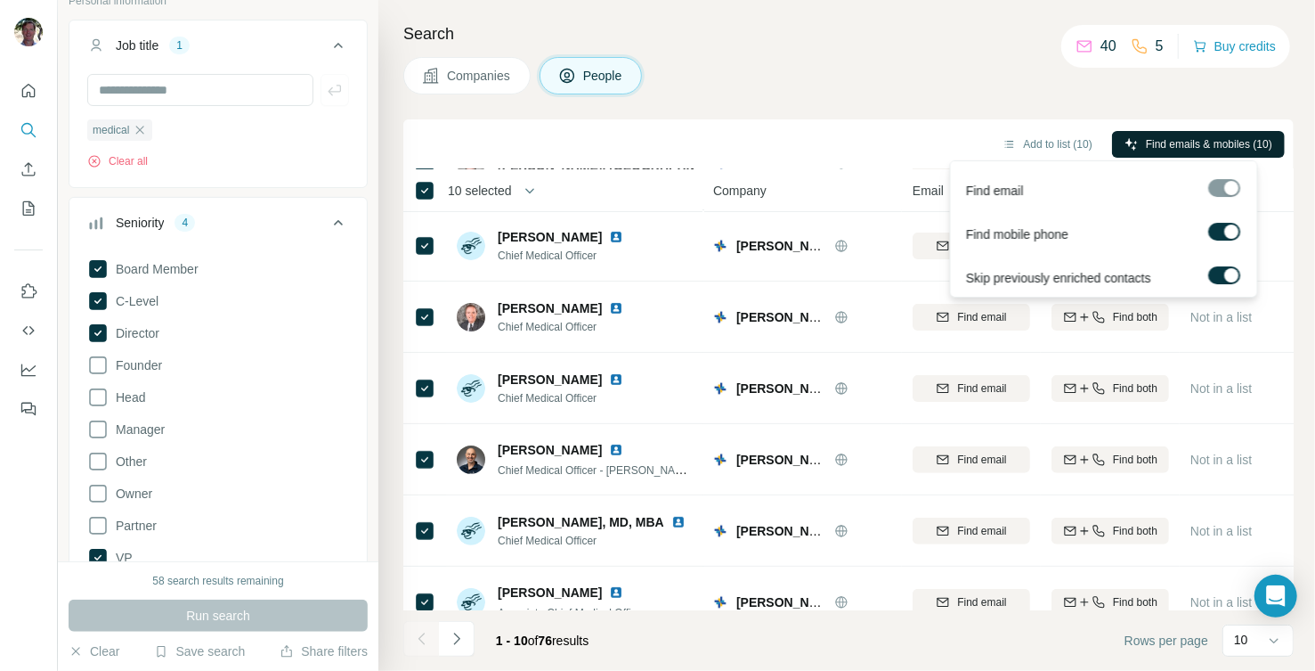
click at [1206, 144] on span "Find emails & mobiles (10)" at bounding box center [1209, 144] width 126 height 16
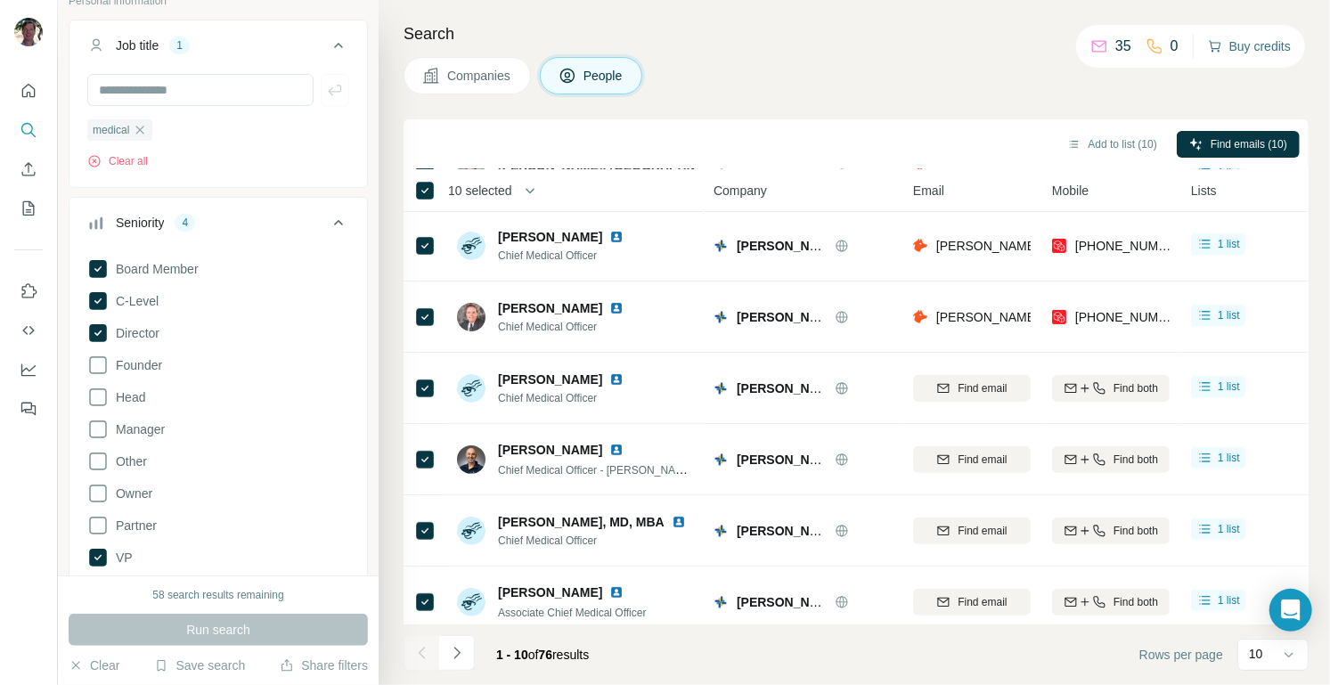
click at [1259, 42] on button "Buy credits" at bounding box center [1249, 46] width 83 height 25
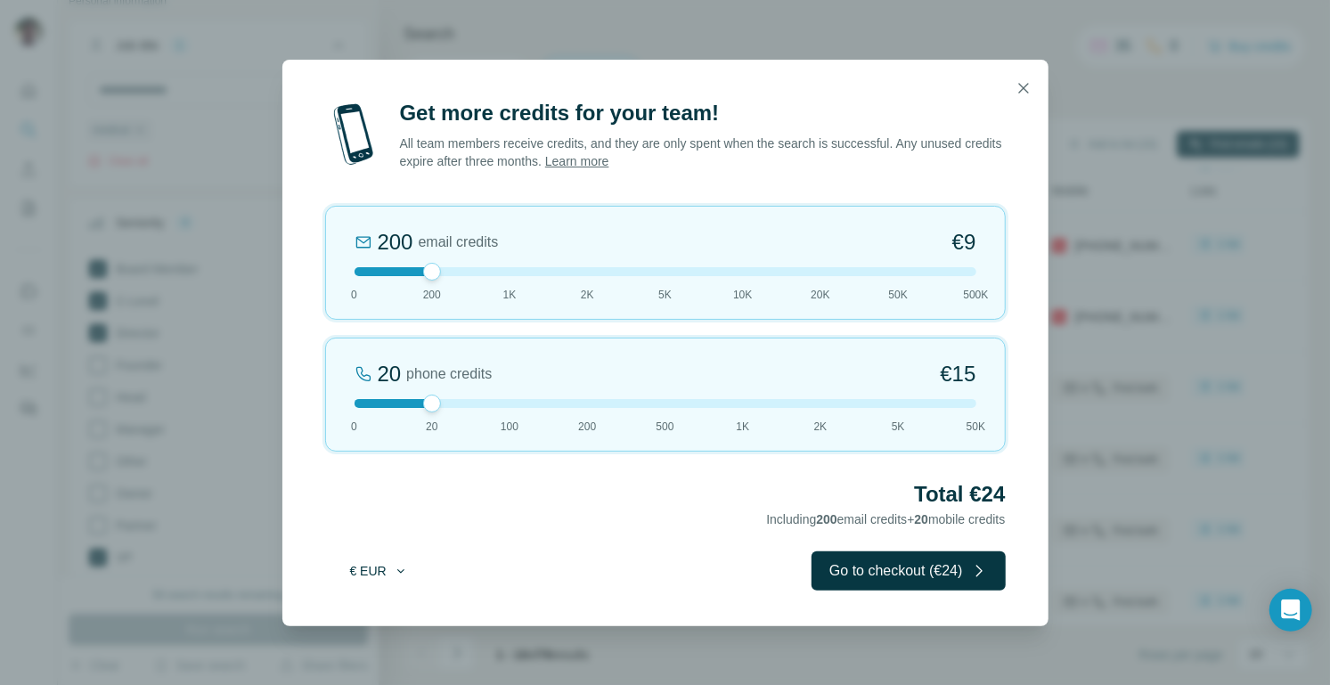
click at [403, 569] on icon "button" at bounding box center [401, 571] width 14 height 14
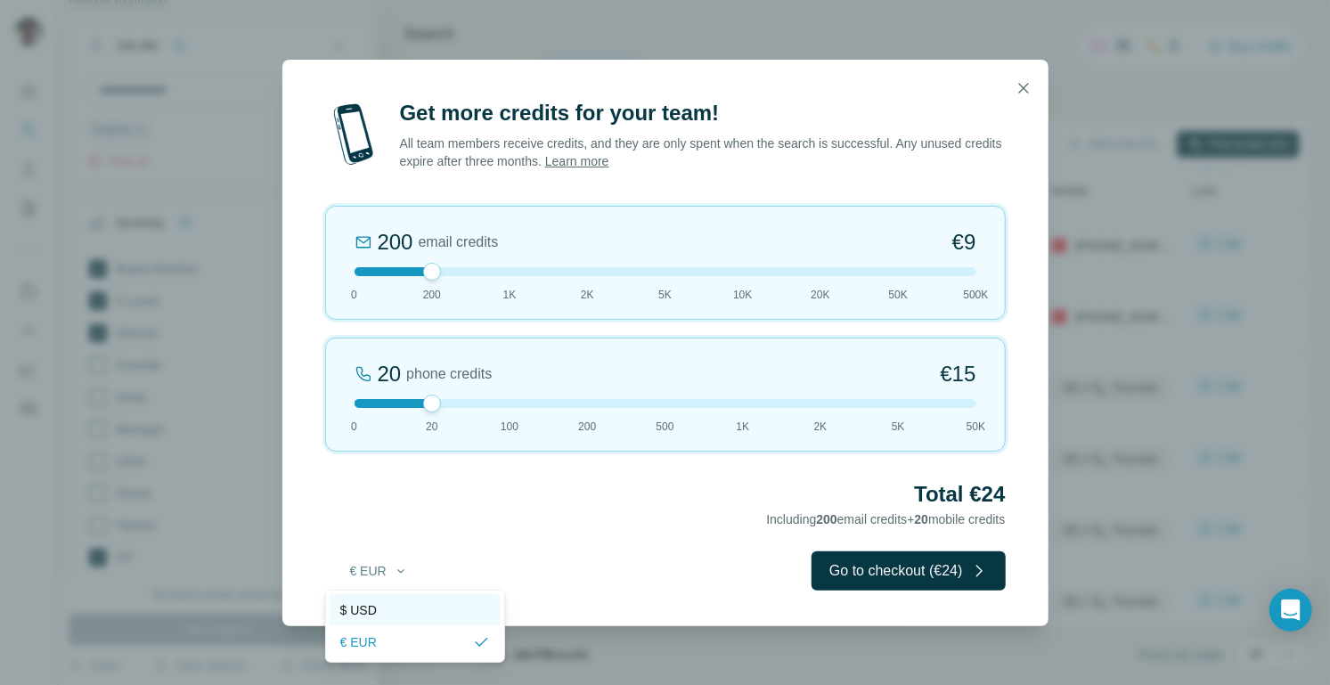
click at [400, 612] on div "$ USD" at bounding box center [415, 610] width 150 height 18
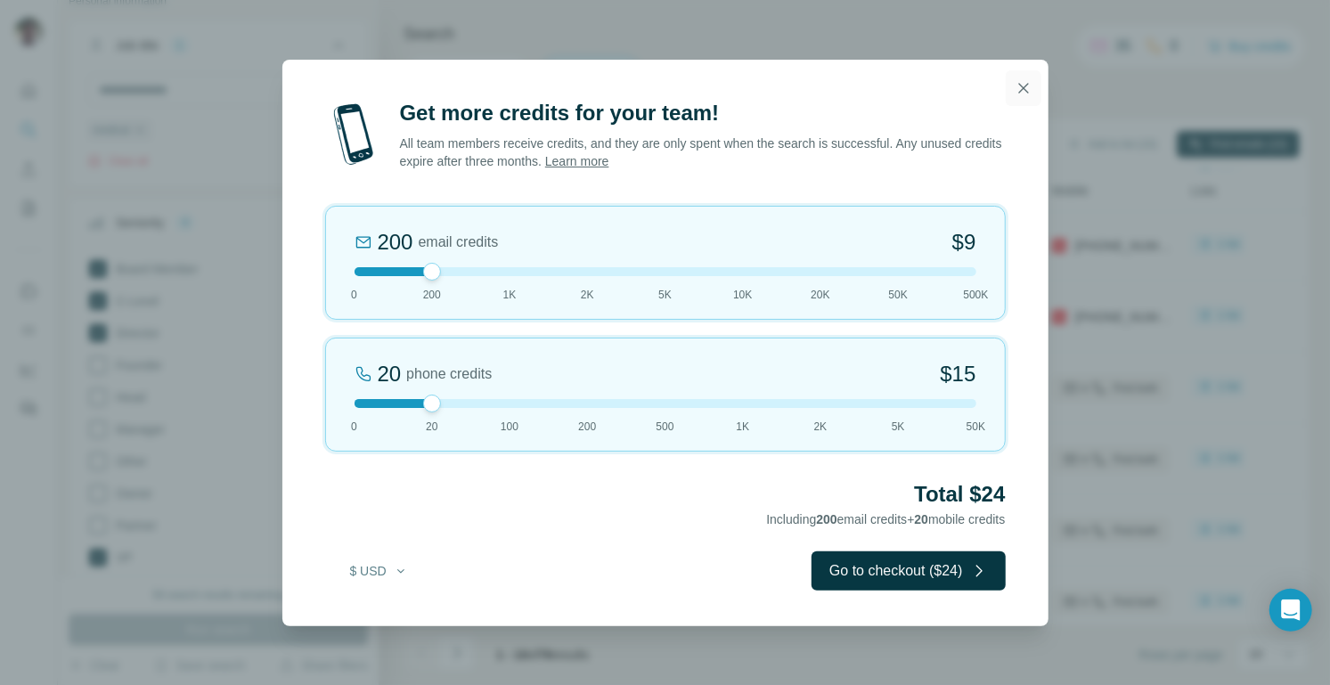
click at [1026, 92] on icon "button" at bounding box center [1023, 88] width 18 height 18
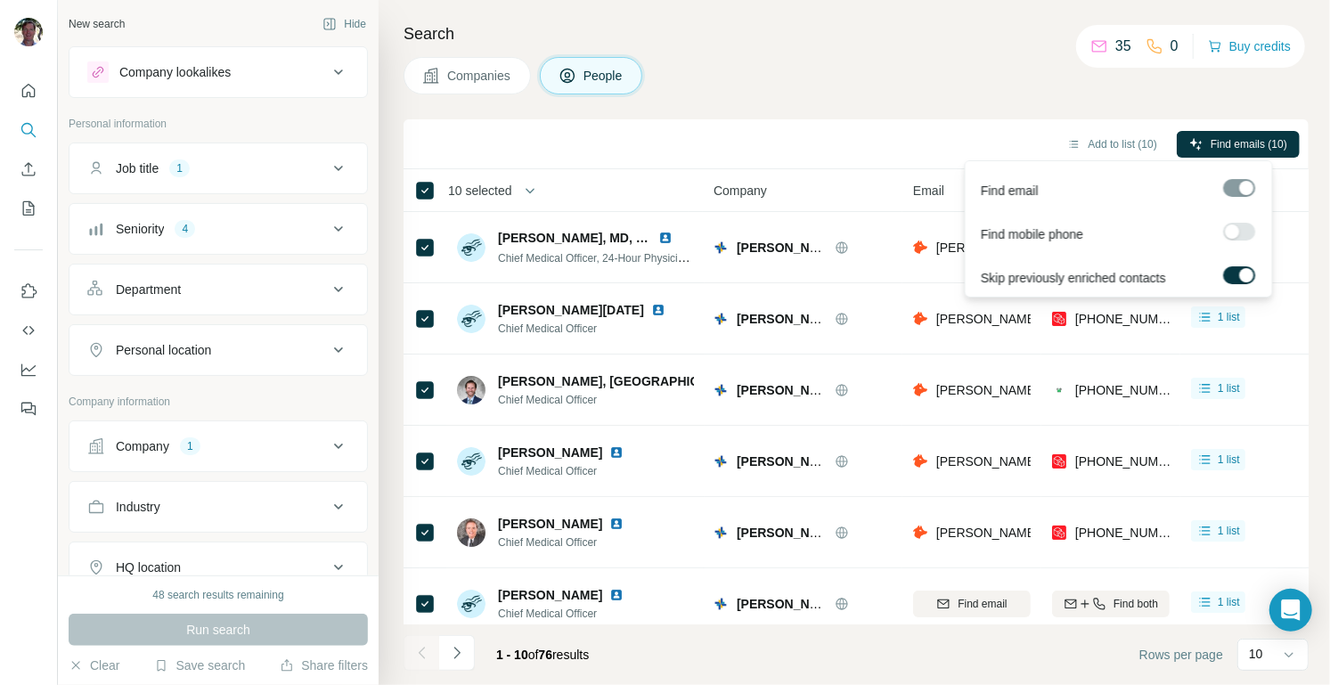
click at [1242, 228] on label at bounding box center [1239, 232] width 32 height 18
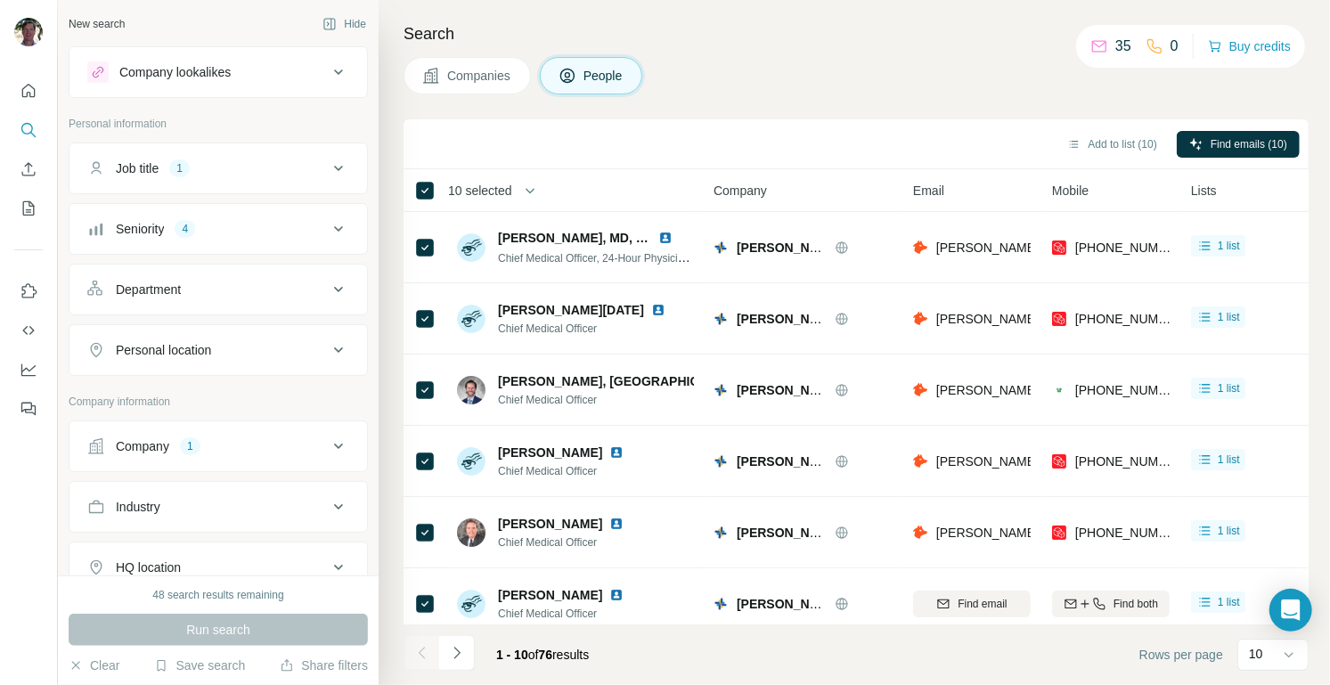
click at [1147, 93] on div "Companies People" at bounding box center [855, 75] width 905 height 37
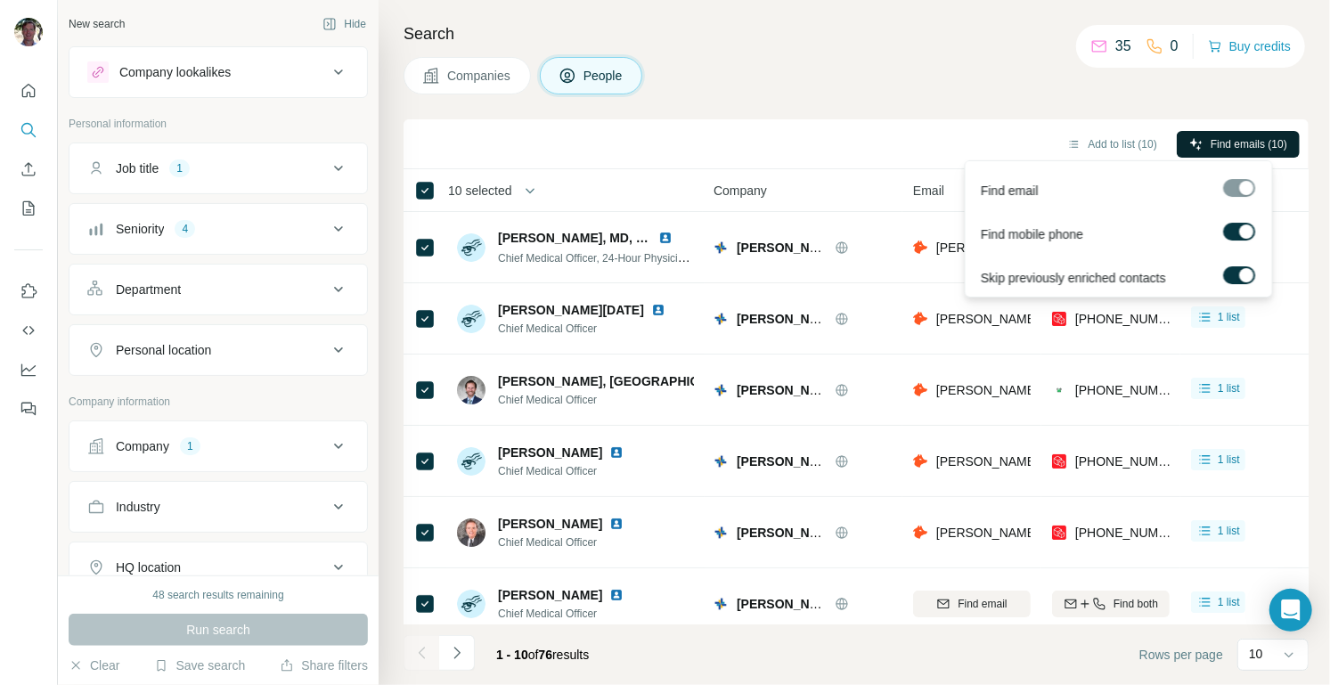
click at [1253, 143] on span "Find emails (10)" at bounding box center [1248, 144] width 77 height 16
